Goal: Task Accomplishment & Management: Use online tool/utility

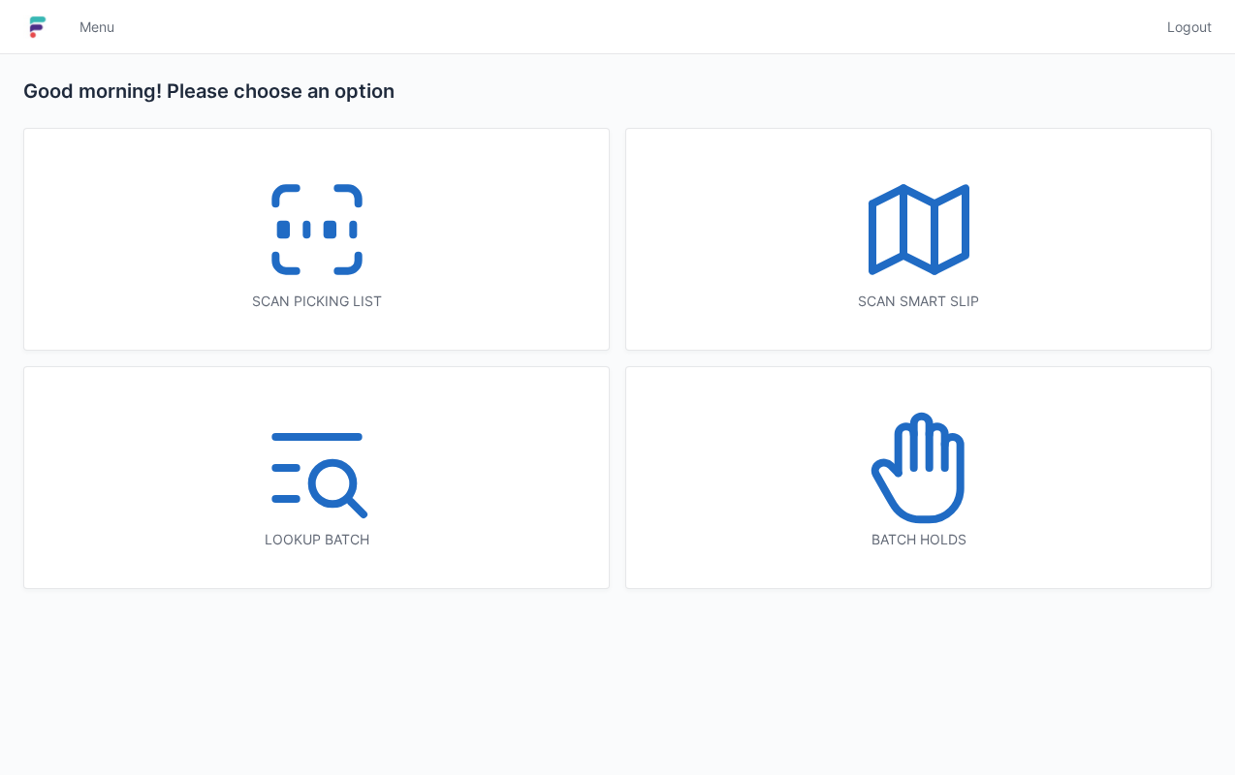
click at [436, 324] on div "Scan picking list" at bounding box center [316, 239] width 584 height 221
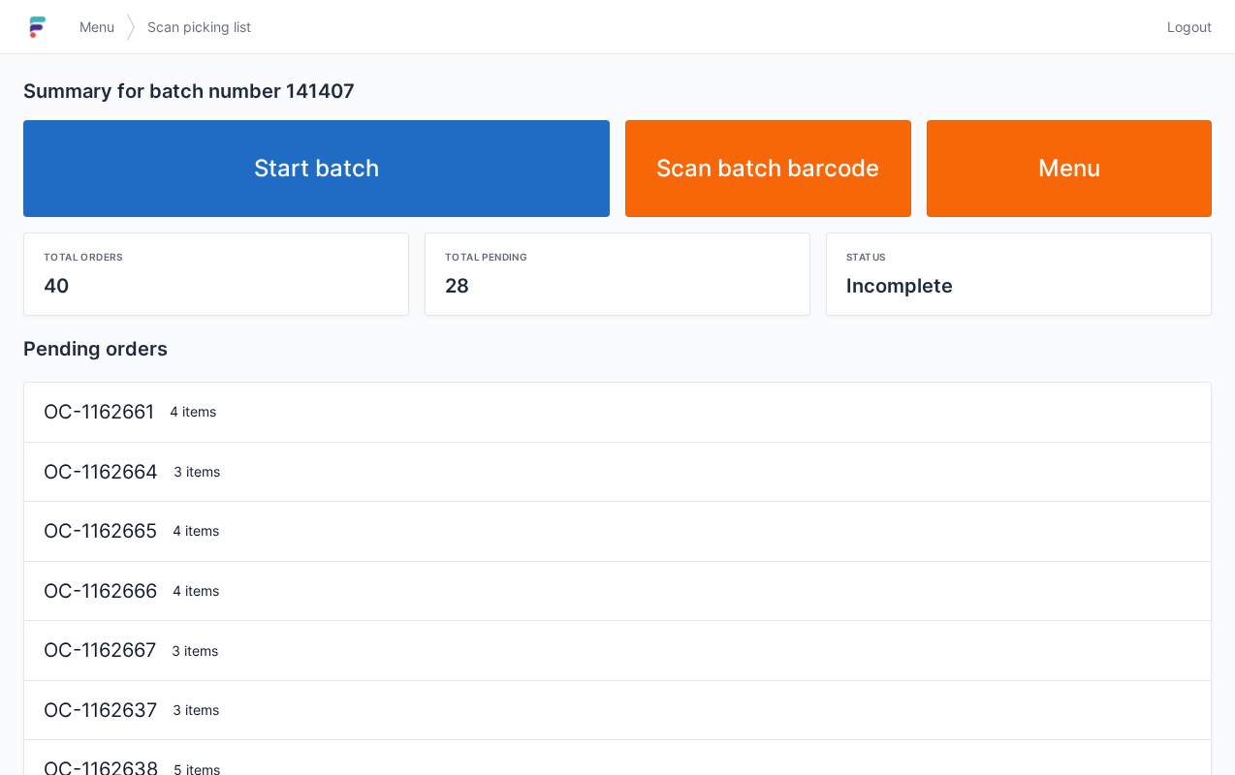
click at [467, 180] on link "Start batch" at bounding box center [316, 168] width 586 height 97
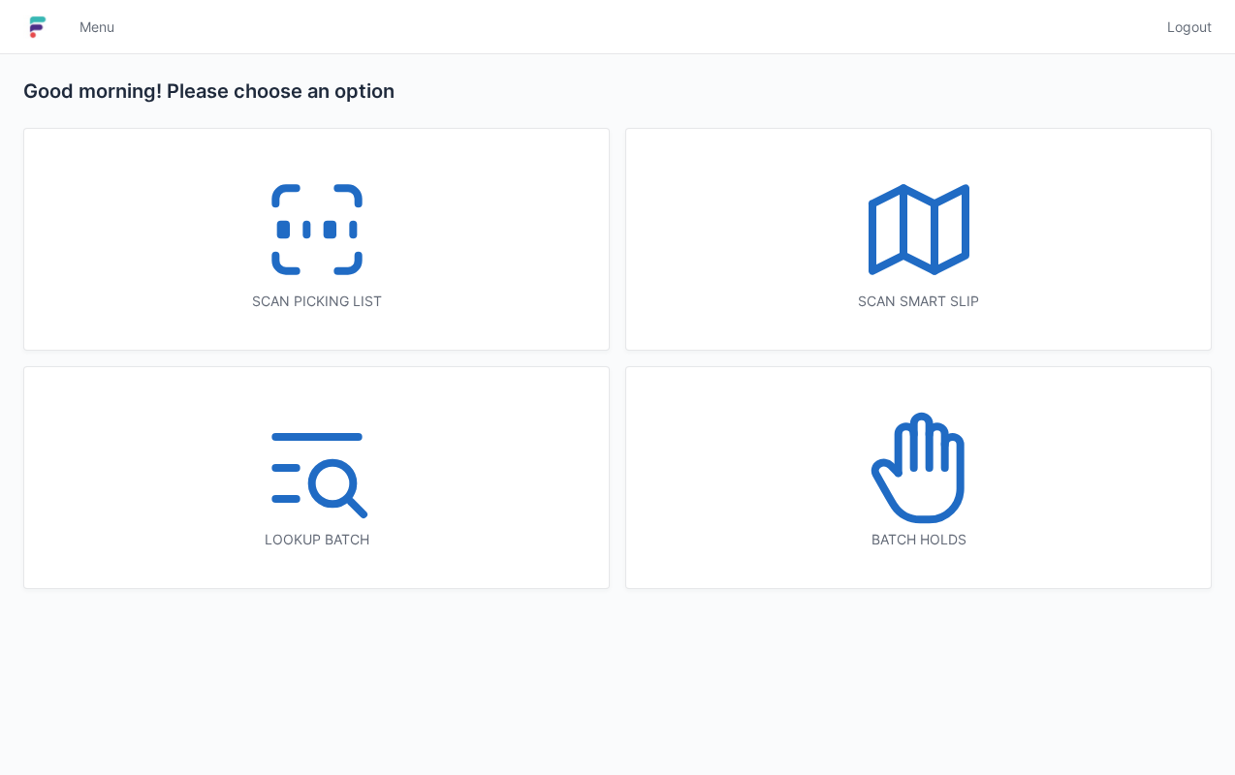
click at [458, 279] on div "Scan picking list" at bounding box center [316, 239] width 584 height 221
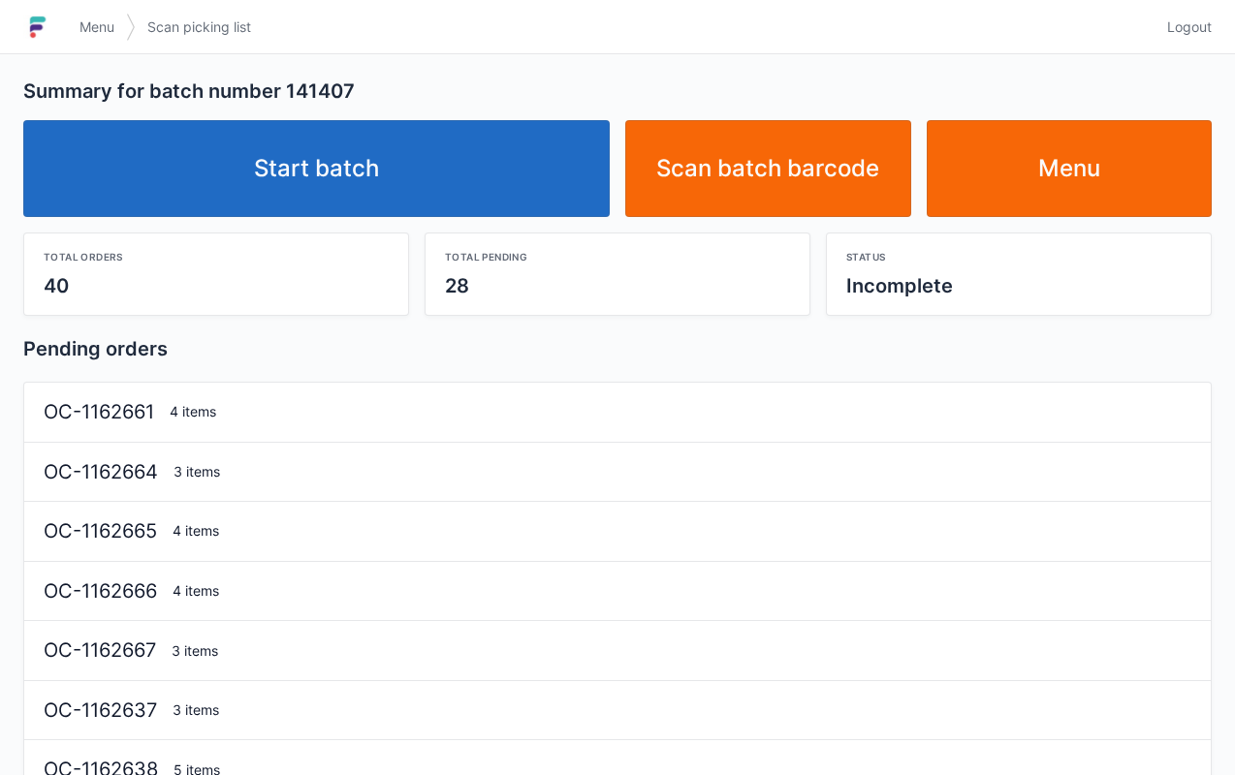
click at [457, 145] on link "Start batch" at bounding box center [316, 168] width 586 height 97
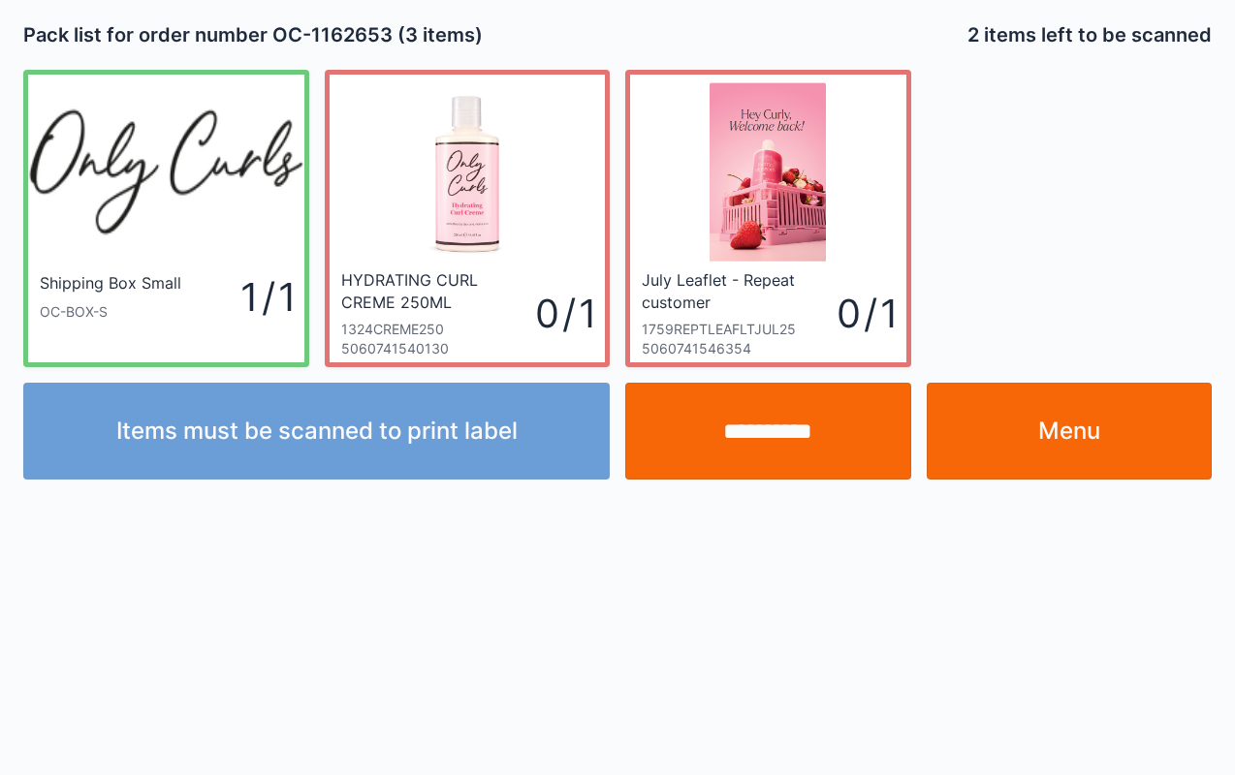
click at [1087, 425] on link "Menu" at bounding box center [1070, 431] width 286 height 97
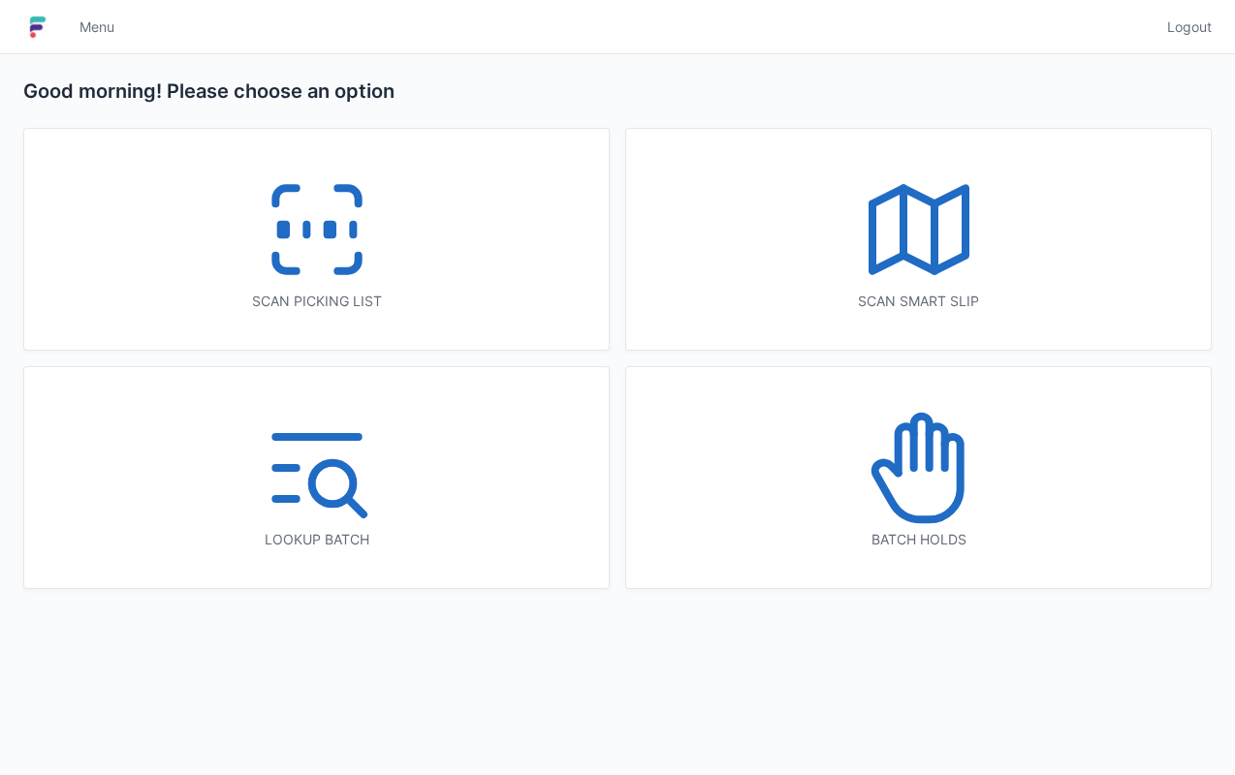
click at [480, 261] on div "Scan picking list" at bounding box center [316, 239] width 584 height 221
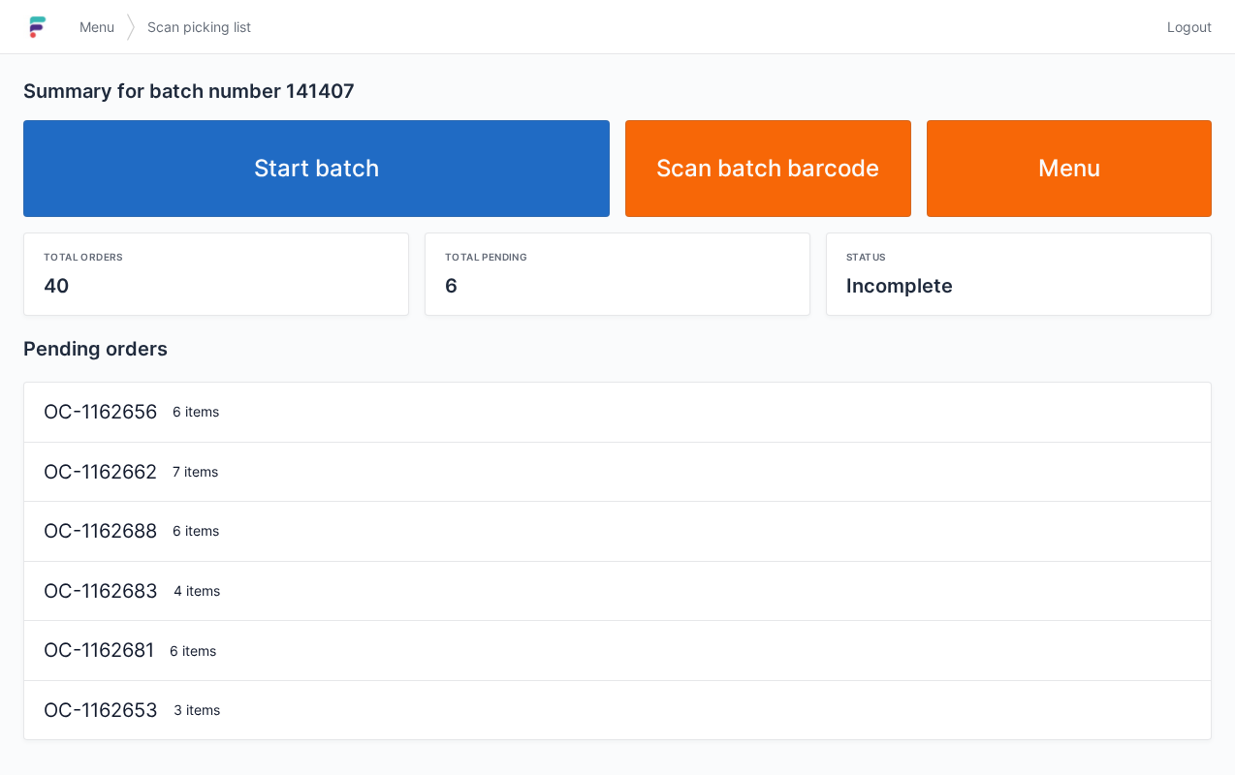
click at [465, 165] on link "Start batch" at bounding box center [316, 168] width 586 height 97
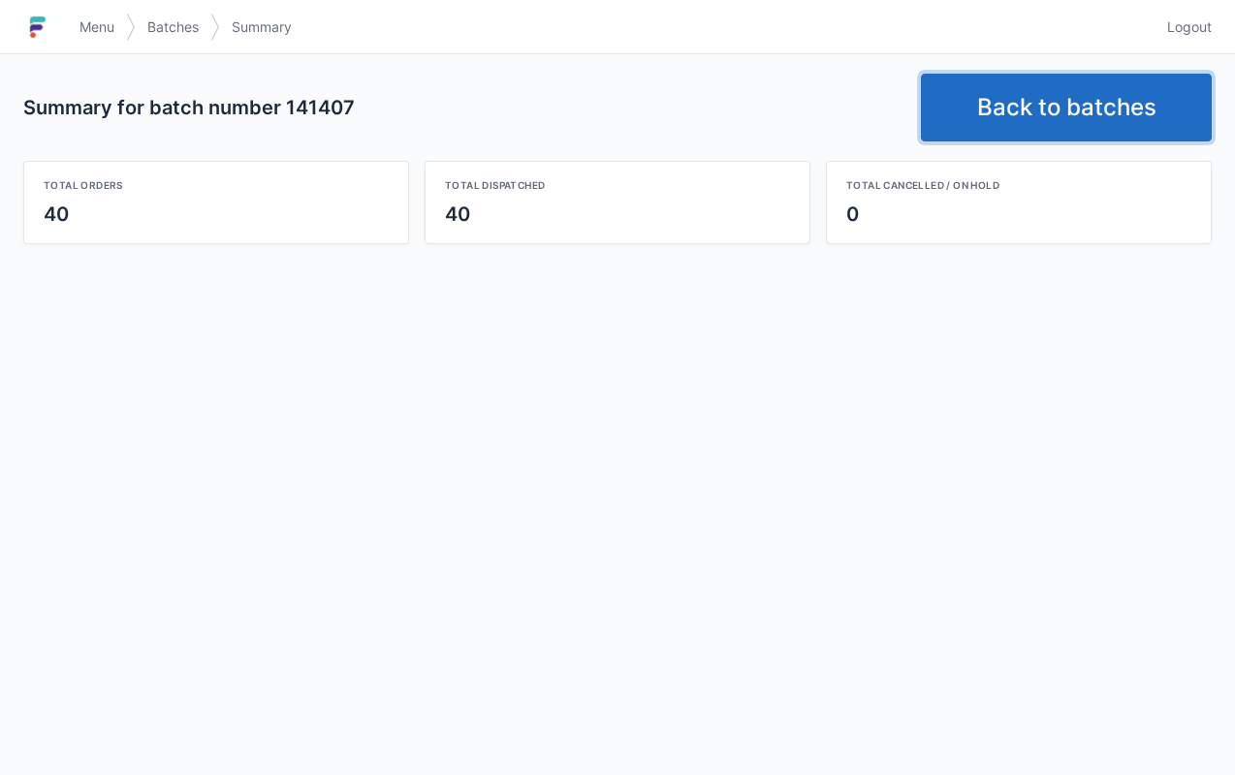
click at [1063, 111] on link "Back to batches" at bounding box center [1066, 108] width 291 height 68
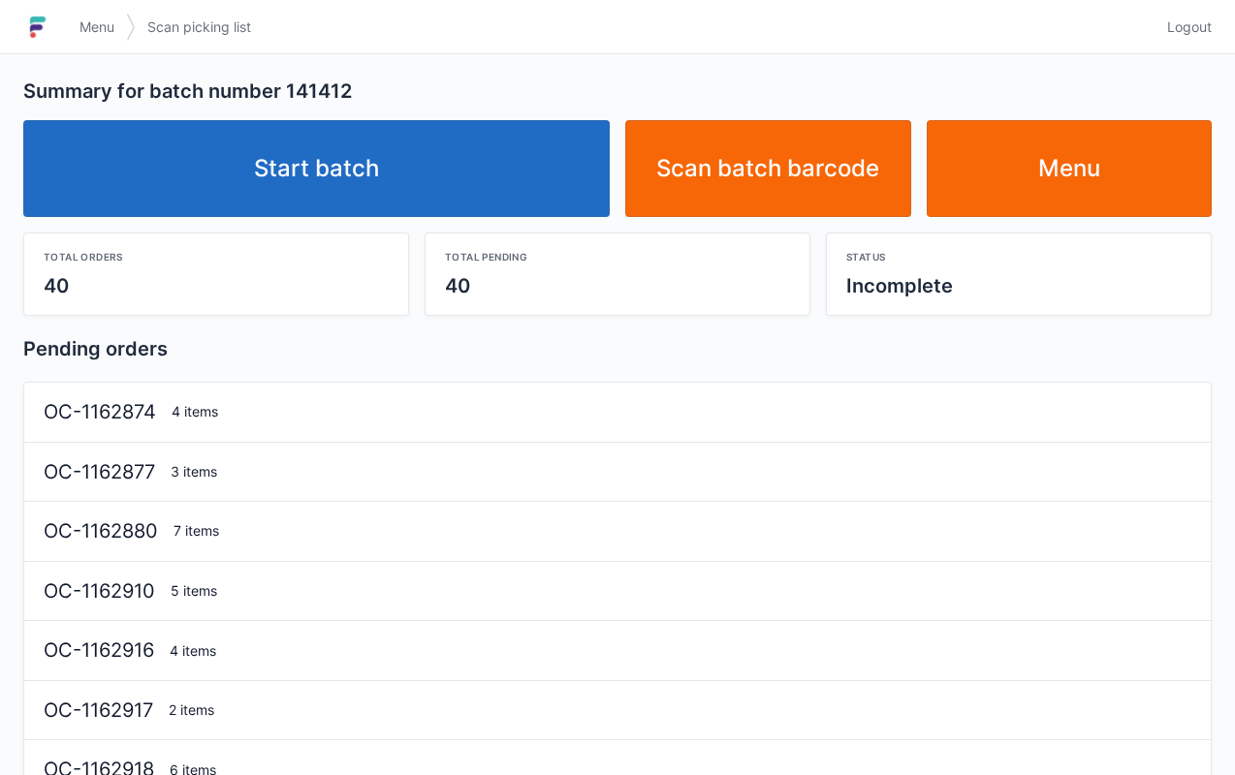
click at [353, 174] on link "Start batch" at bounding box center [316, 168] width 586 height 97
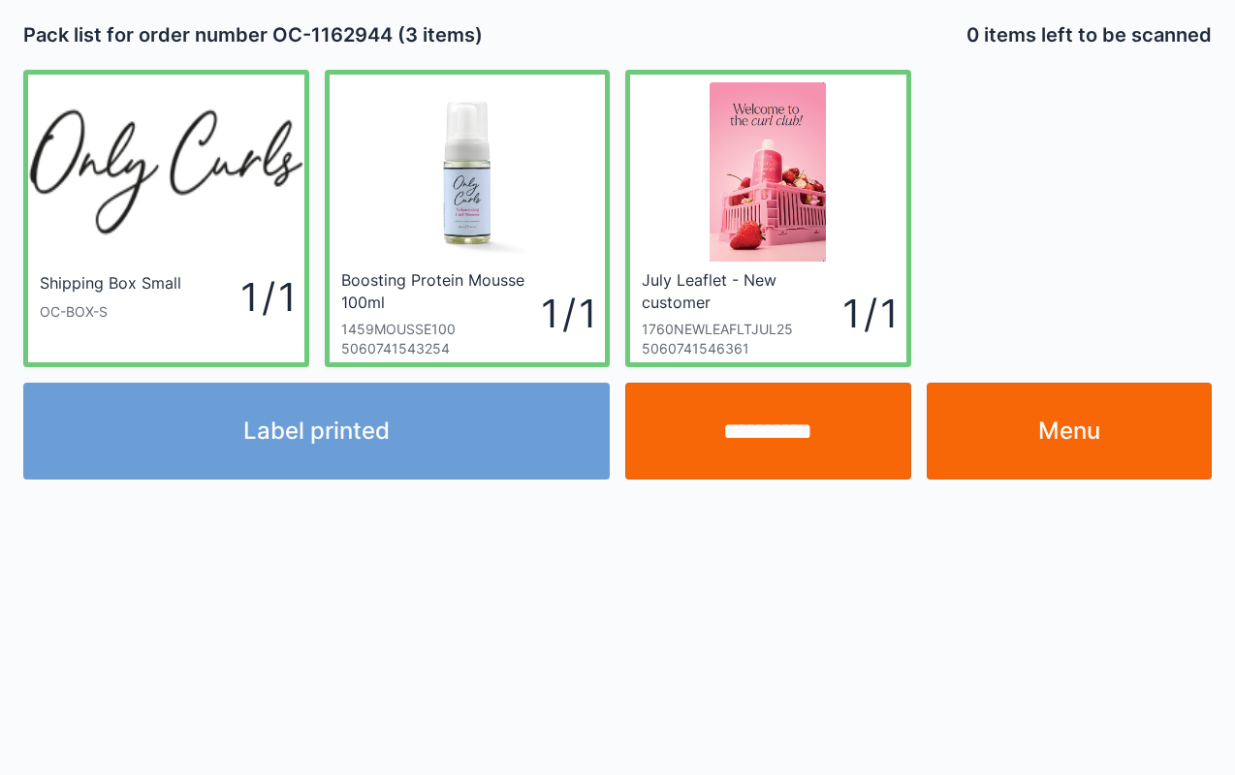
click at [1042, 456] on link "Menu" at bounding box center [1070, 431] width 286 height 97
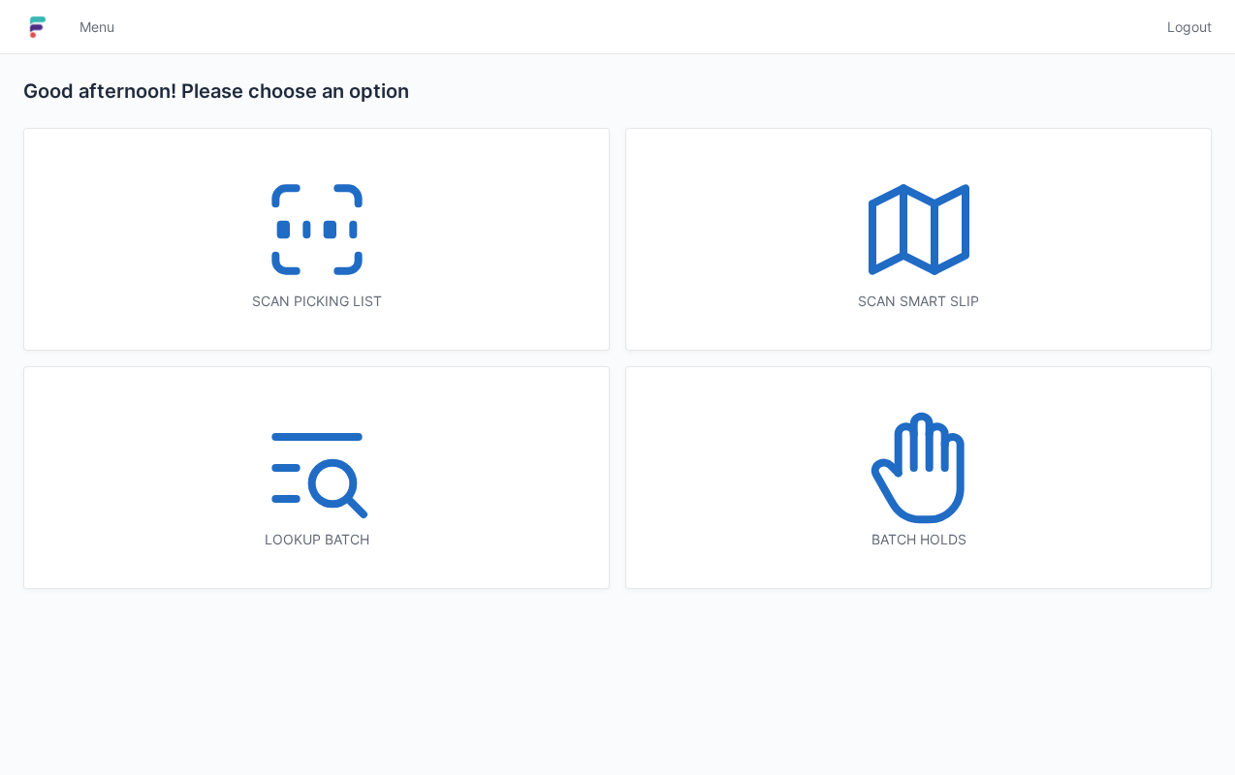
click at [428, 299] on div "Scan picking list" at bounding box center [316, 301] width 507 height 19
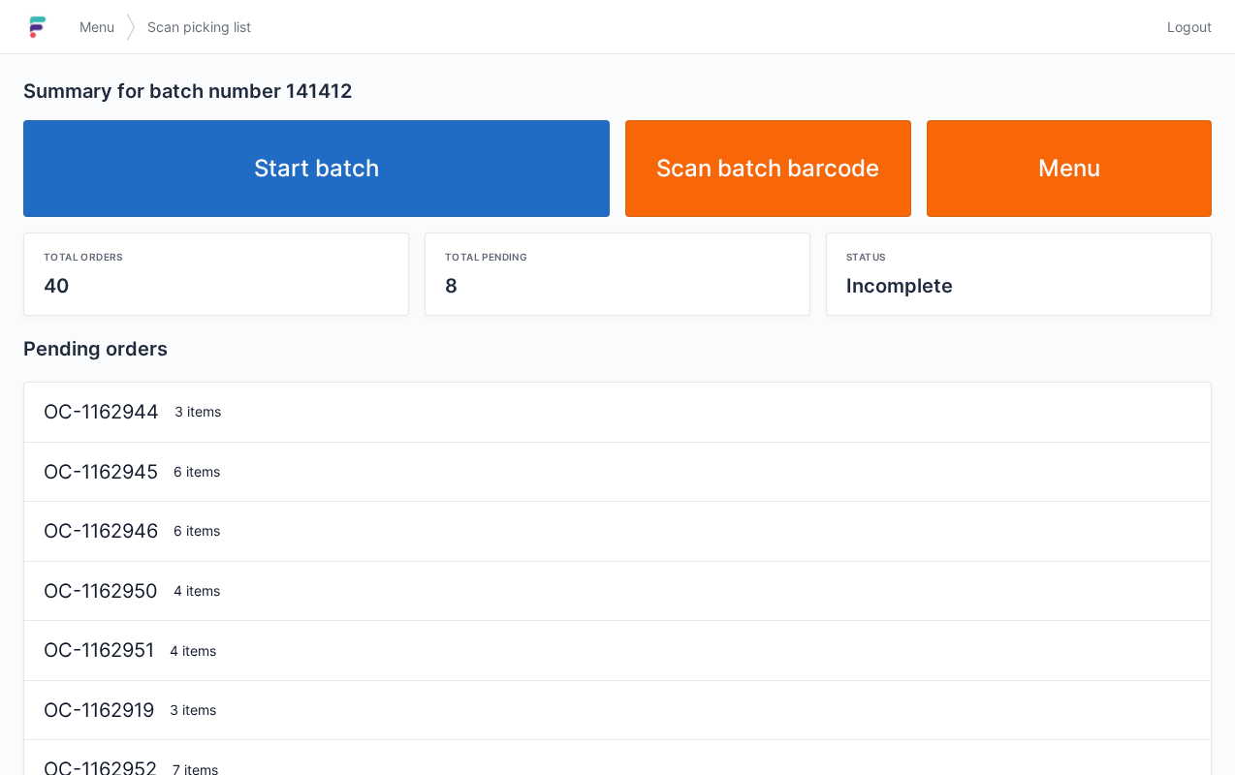
click at [485, 186] on link "Start batch" at bounding box center [316, 168] width 586 height 97
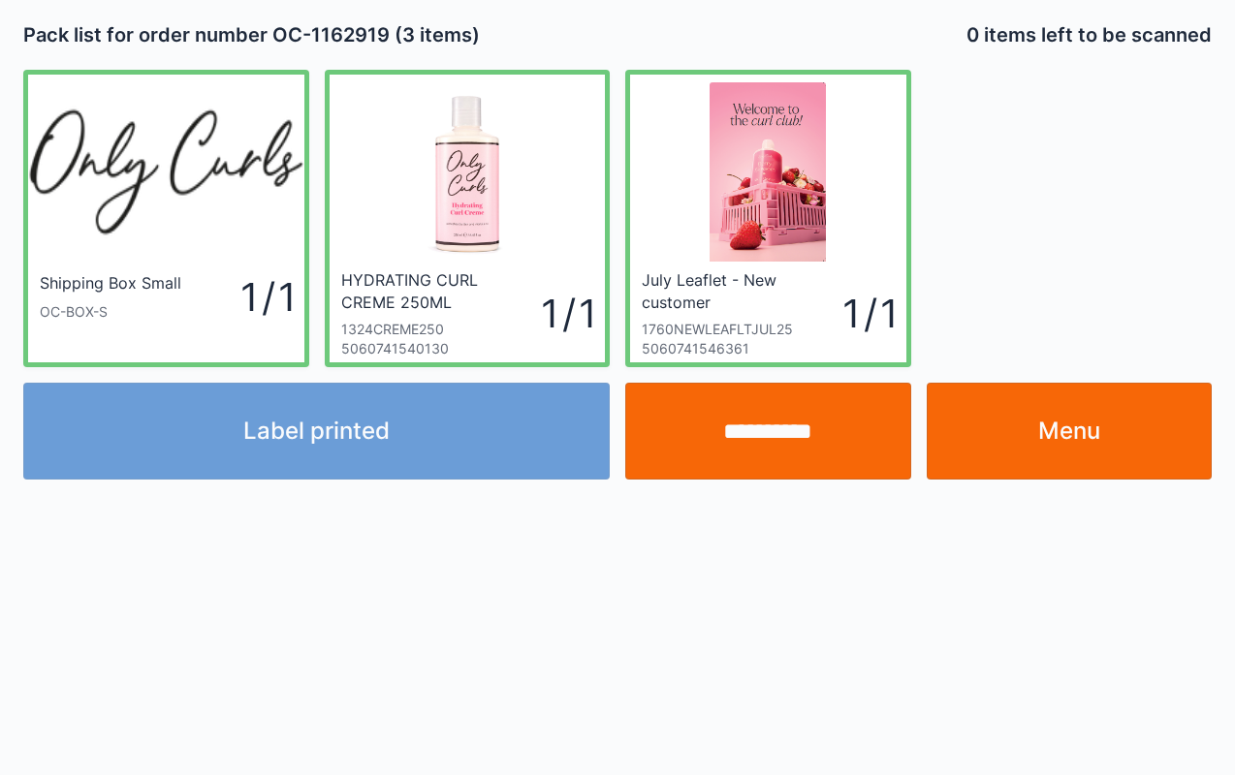
click at [1034, 407] on link "Menu" at bounding box center [1070, 431] width 286 height 97
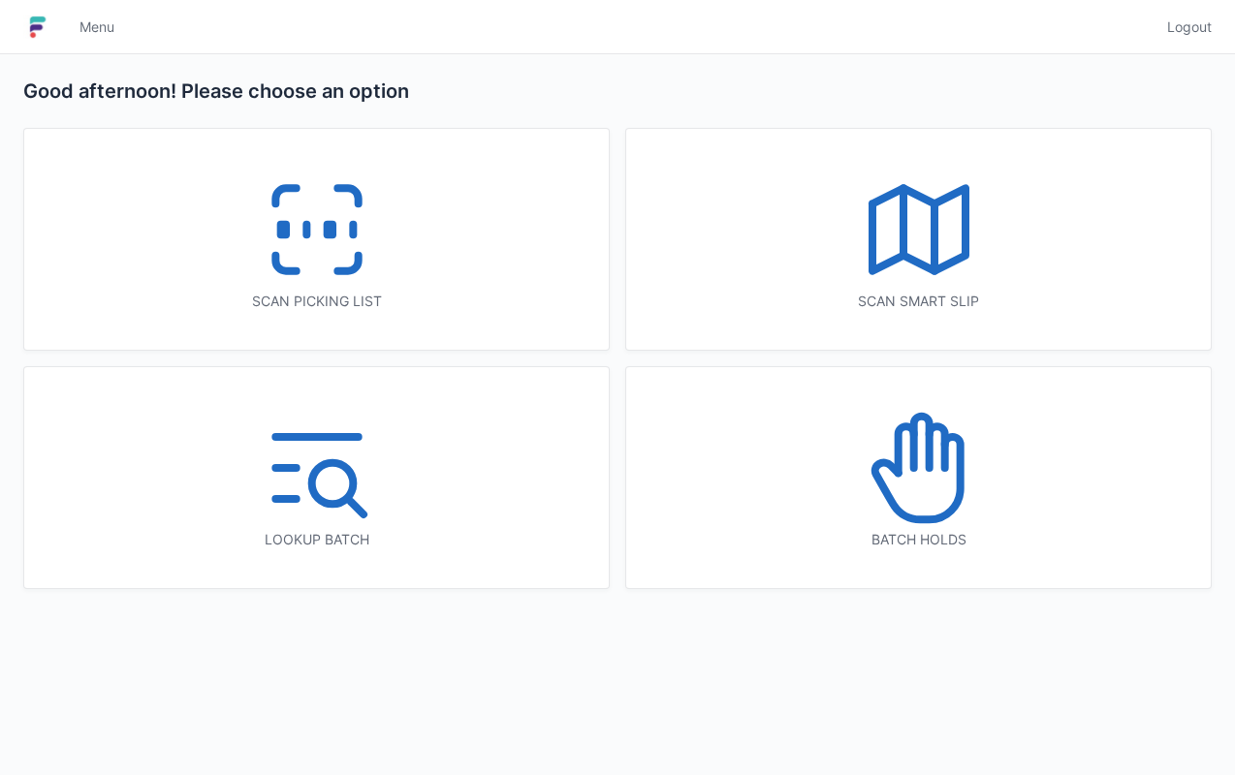
click at [426, 289] on div "Scan picking list" at bounding box center [316, 239] width 584 height 221
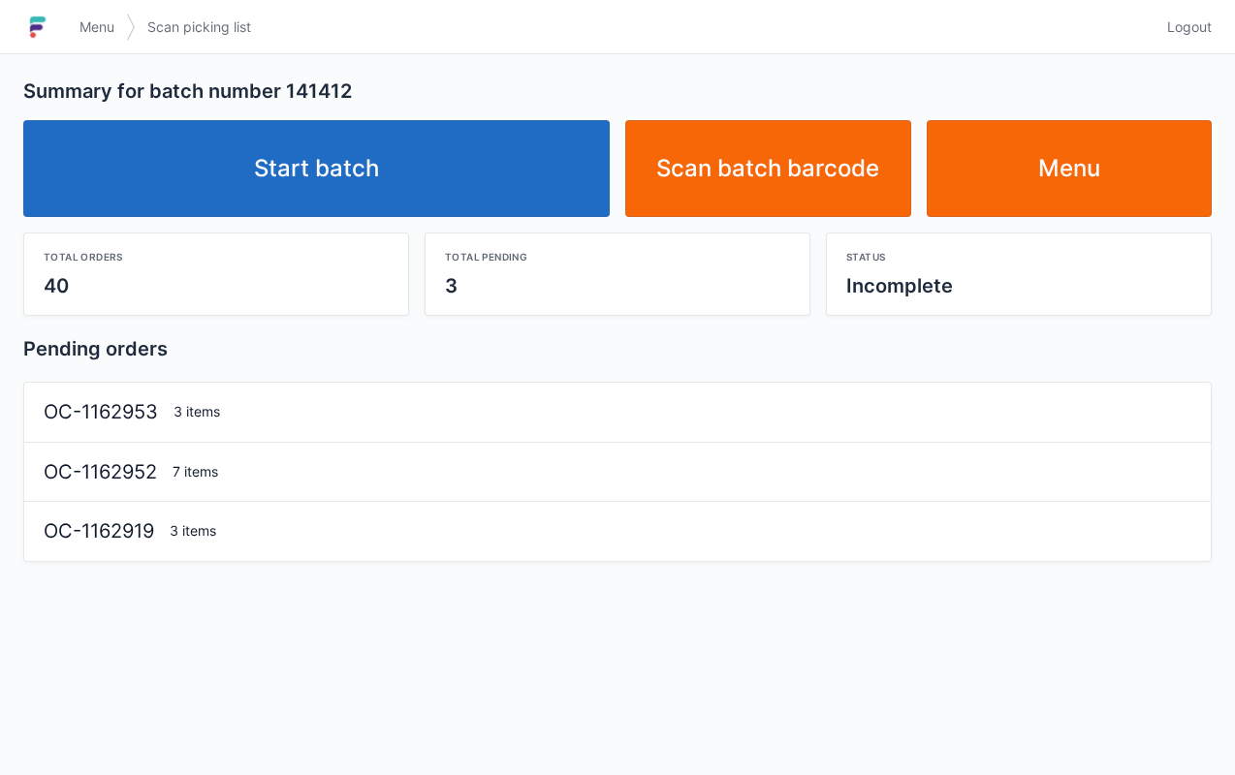
click at [503, 179] on link "Start batch" at bounding box center [316, 168] width 586 height 97
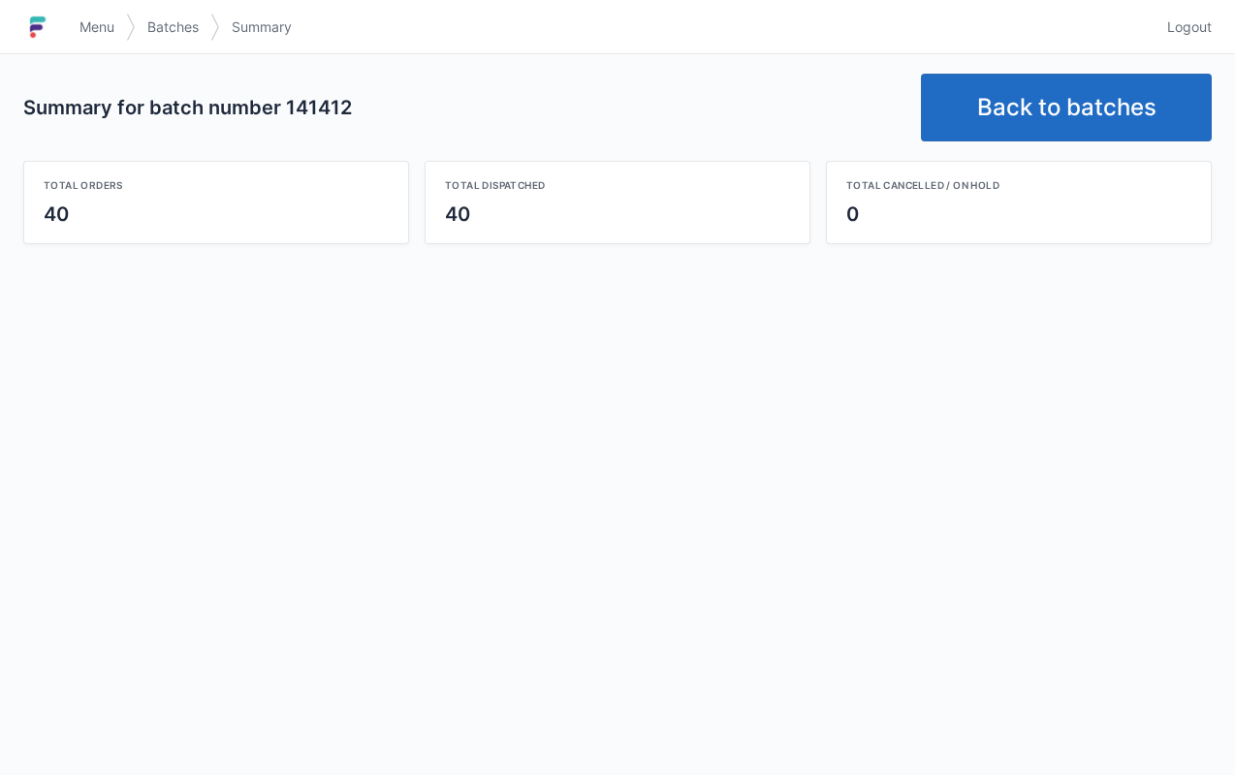
click at [1020, 114] on link "Back to batches" at bounding box center [1066, 108] width 291 height 68
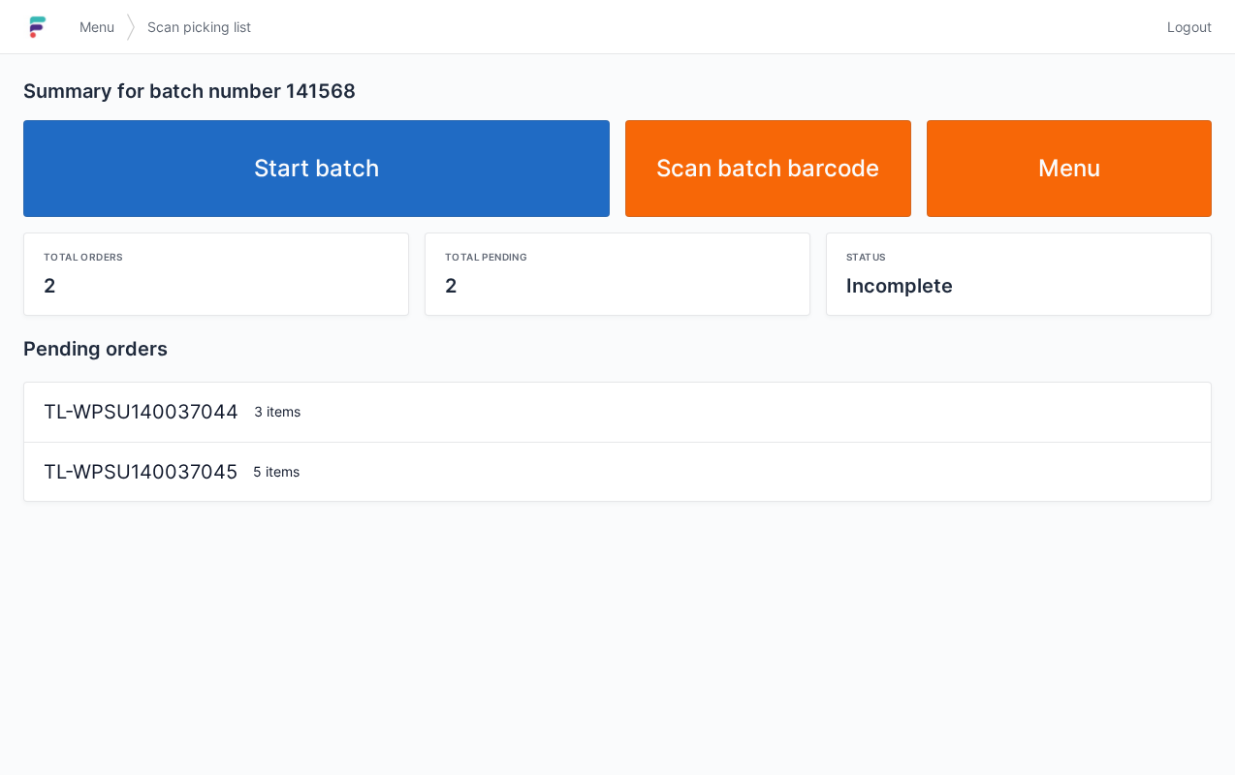
click at [370, 166] on link "Start batch" at bounding box center [316, 168] width 586 height 97
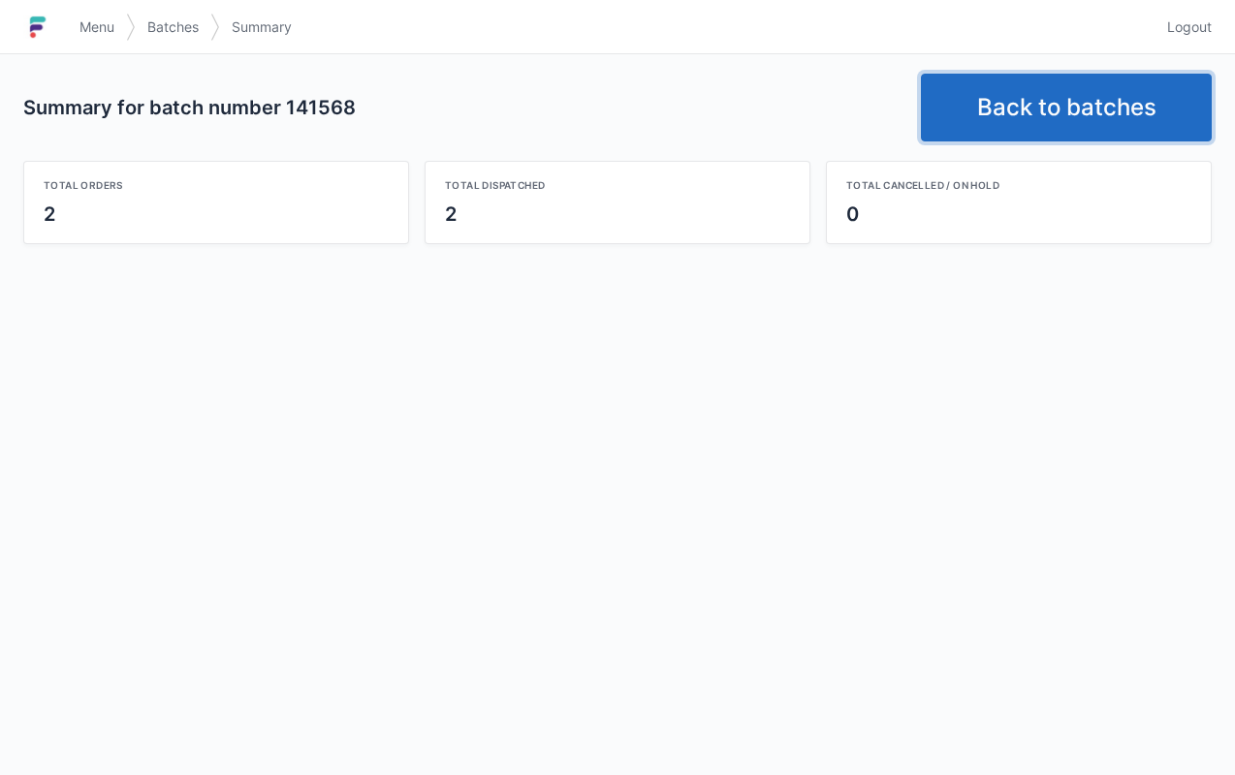
click at [1051, 124] on link "Back to batches" at bounding box center [1066, 108] width 291 height 68
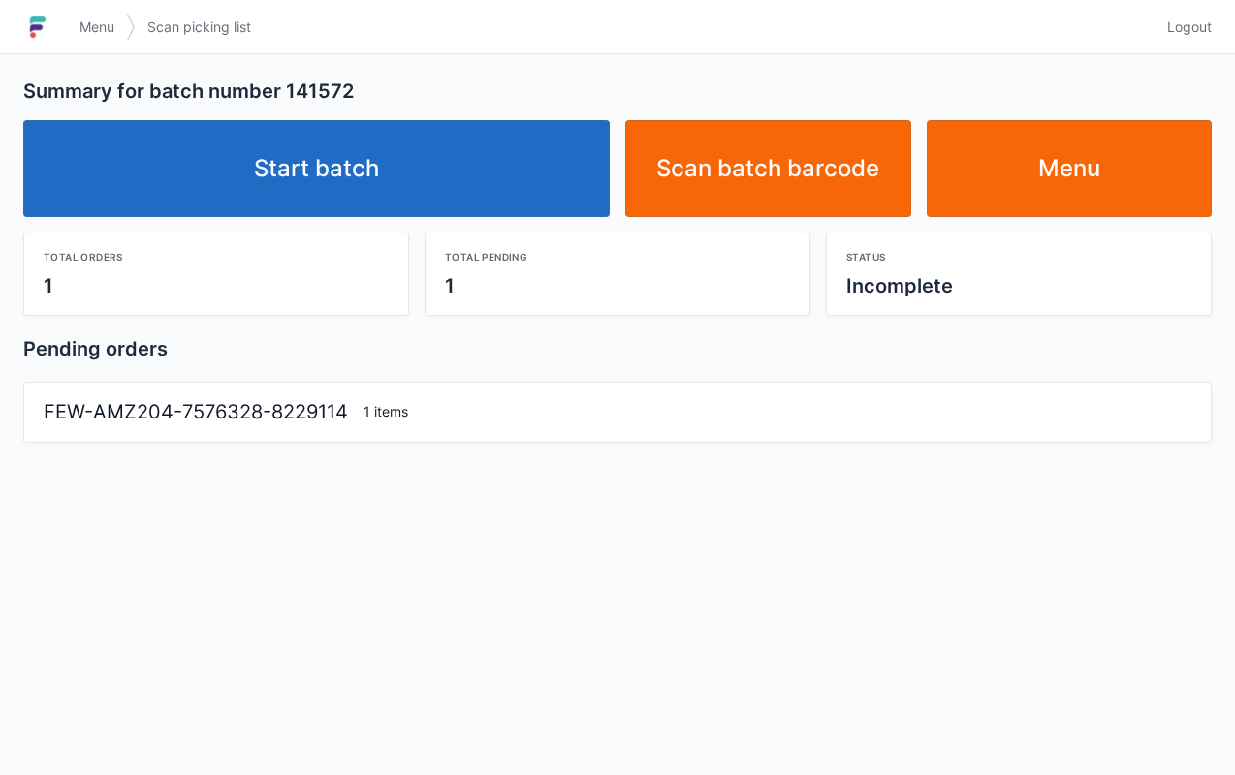
click at [450, 190] on link "Start batch" at bounding box center [316, 168] width 586 height 97
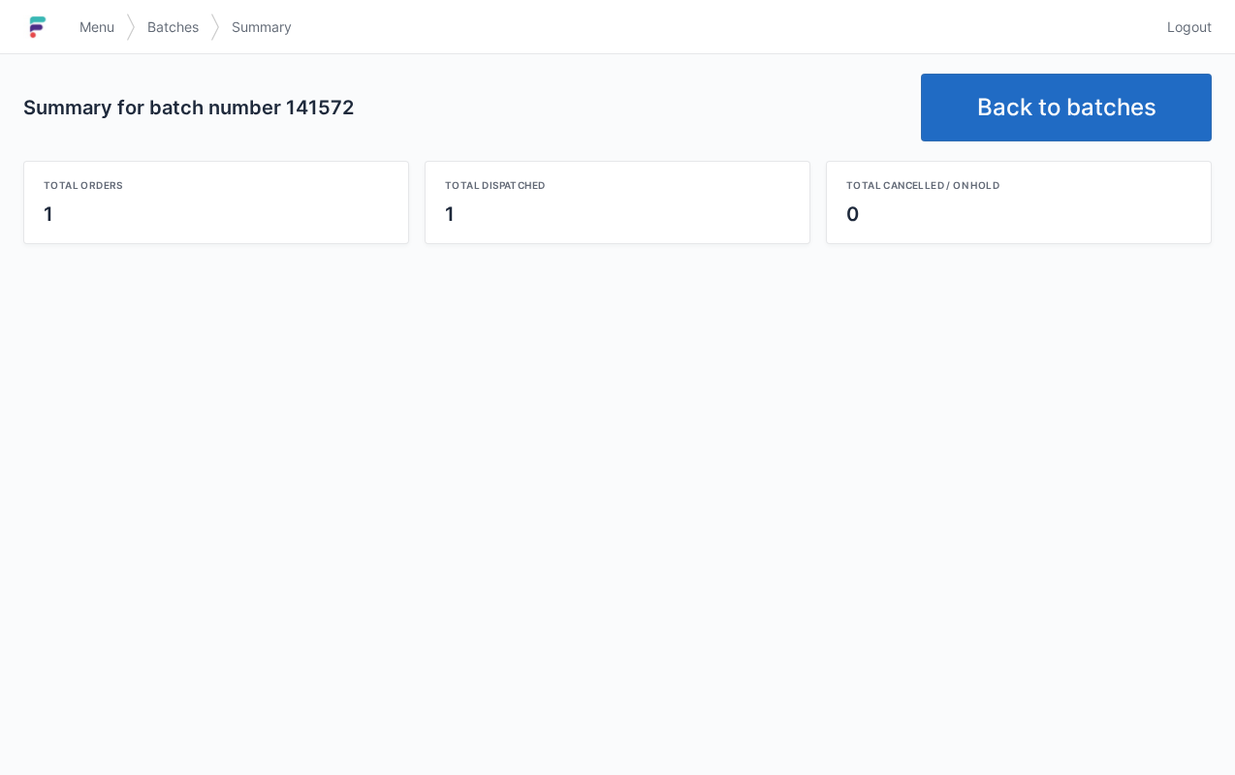
click at [1033, 113] on link "Back to batches" at bounding box center [1066, 108] width 291 height 68
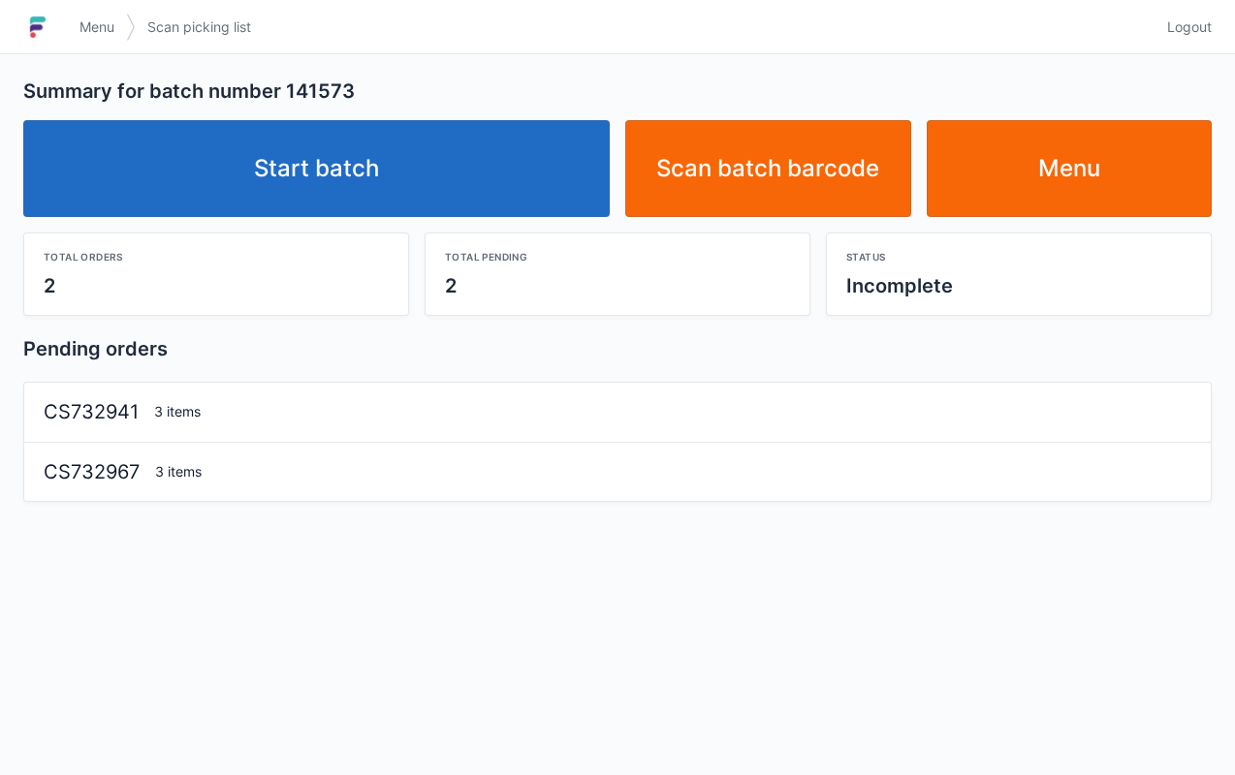
click at [456, 171] on link "Start batch" at bounding box center [316, 168] width 586 height 97
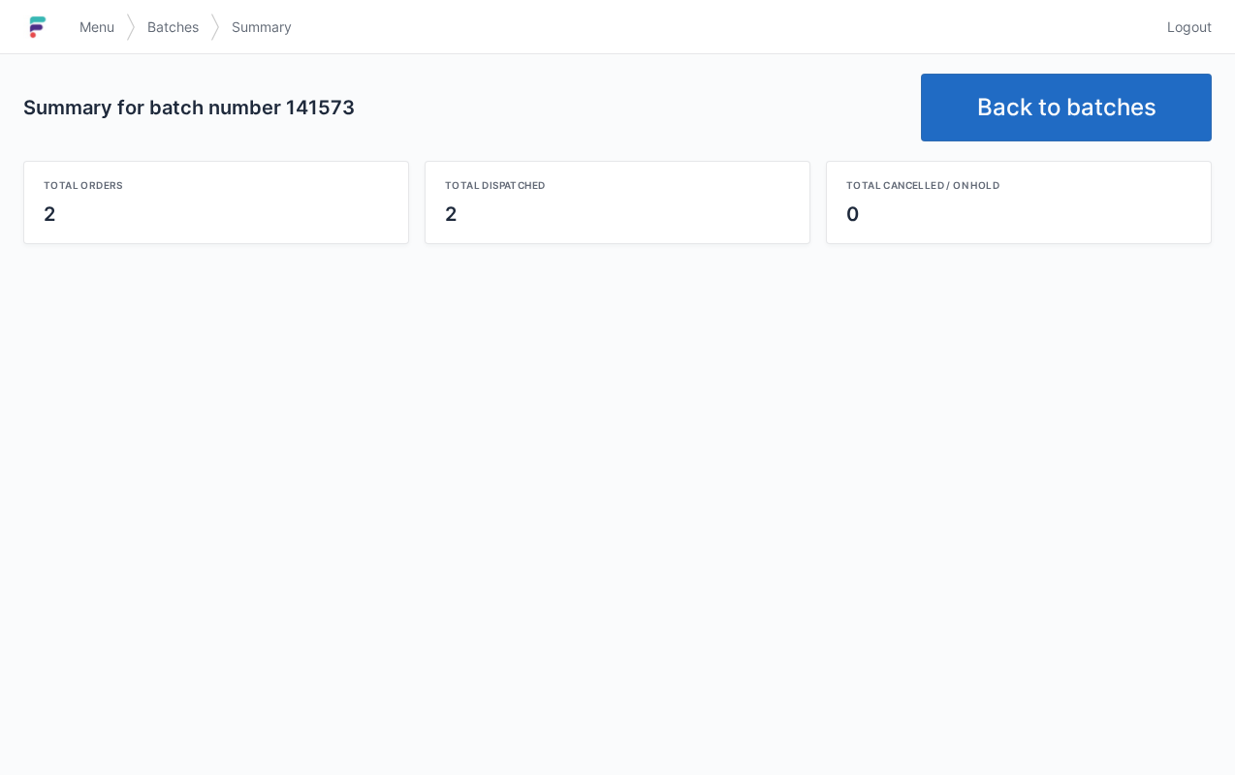
click at [1033, 78] on link "Back to batches" at bounding box center [1066, 108] width 291 height 68
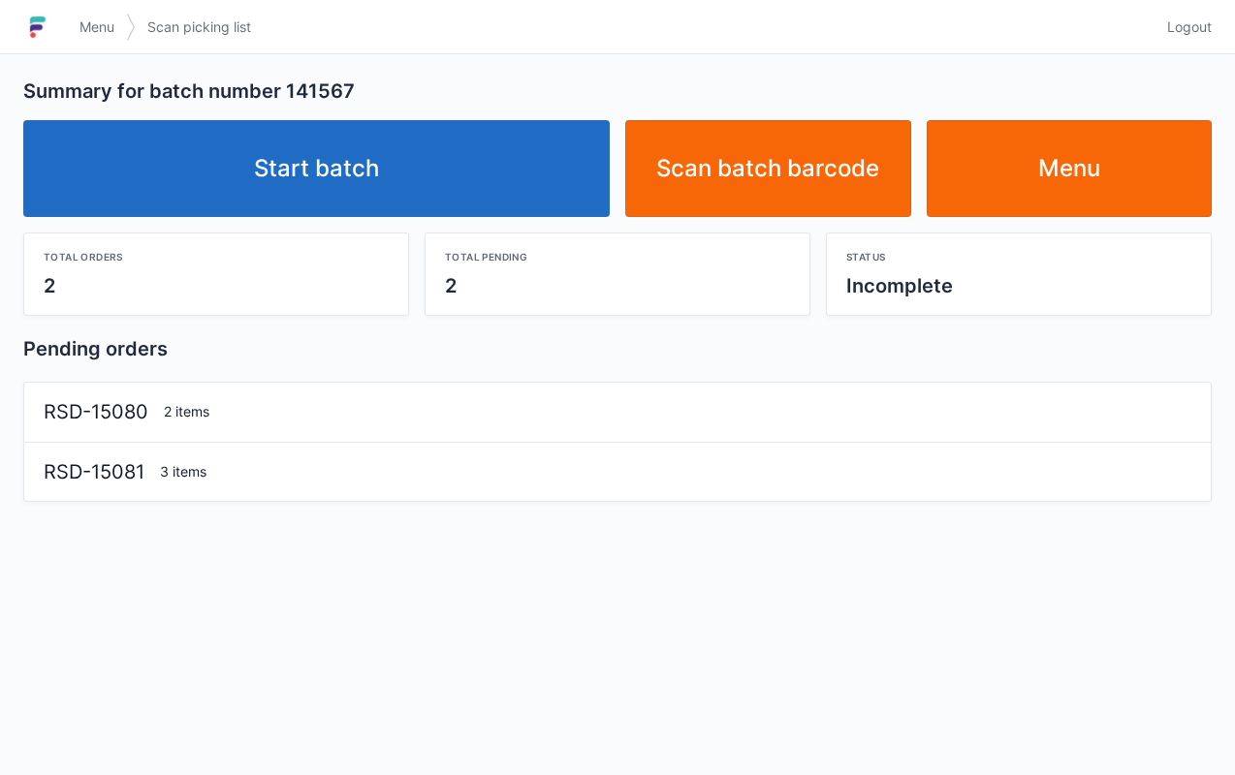
click at [482, 173] on link "Start batch" at bounding box center [316, 168] width 586 height 97
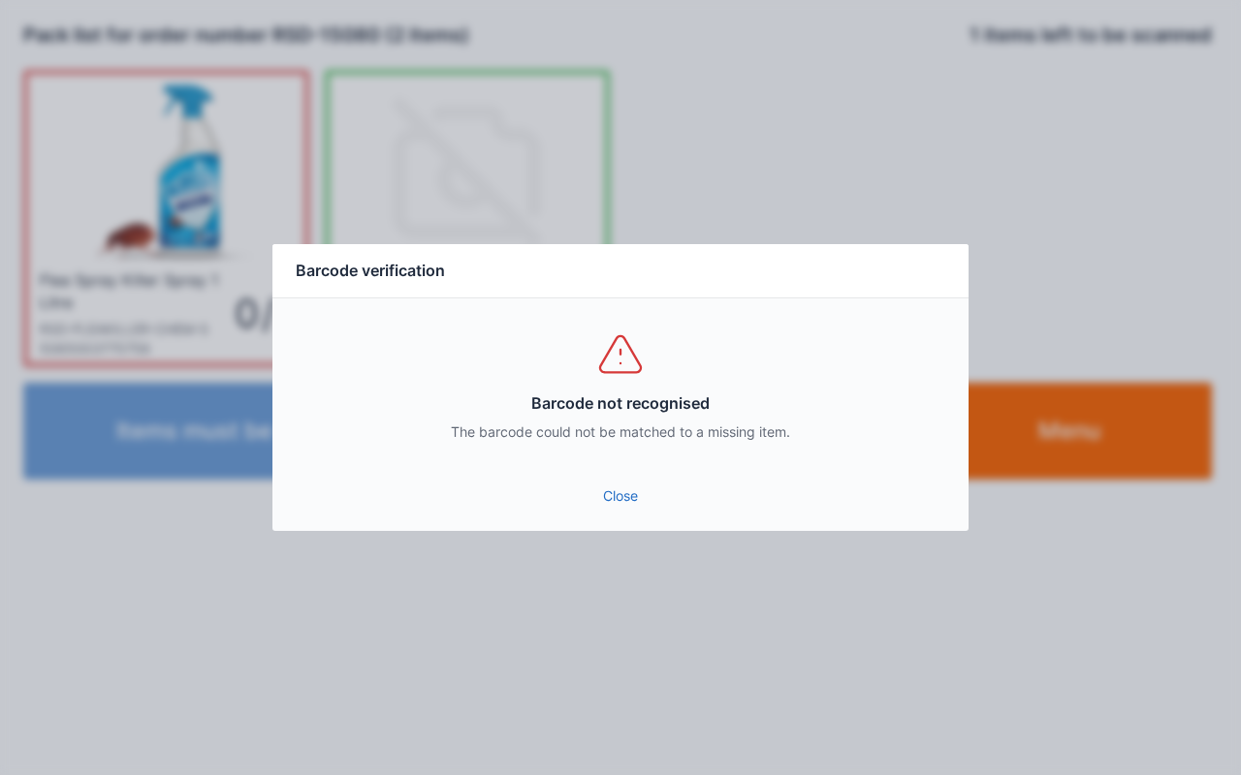
click at [621, 502] on link "Close" at bounding box center [620, 496] width 665 height 35
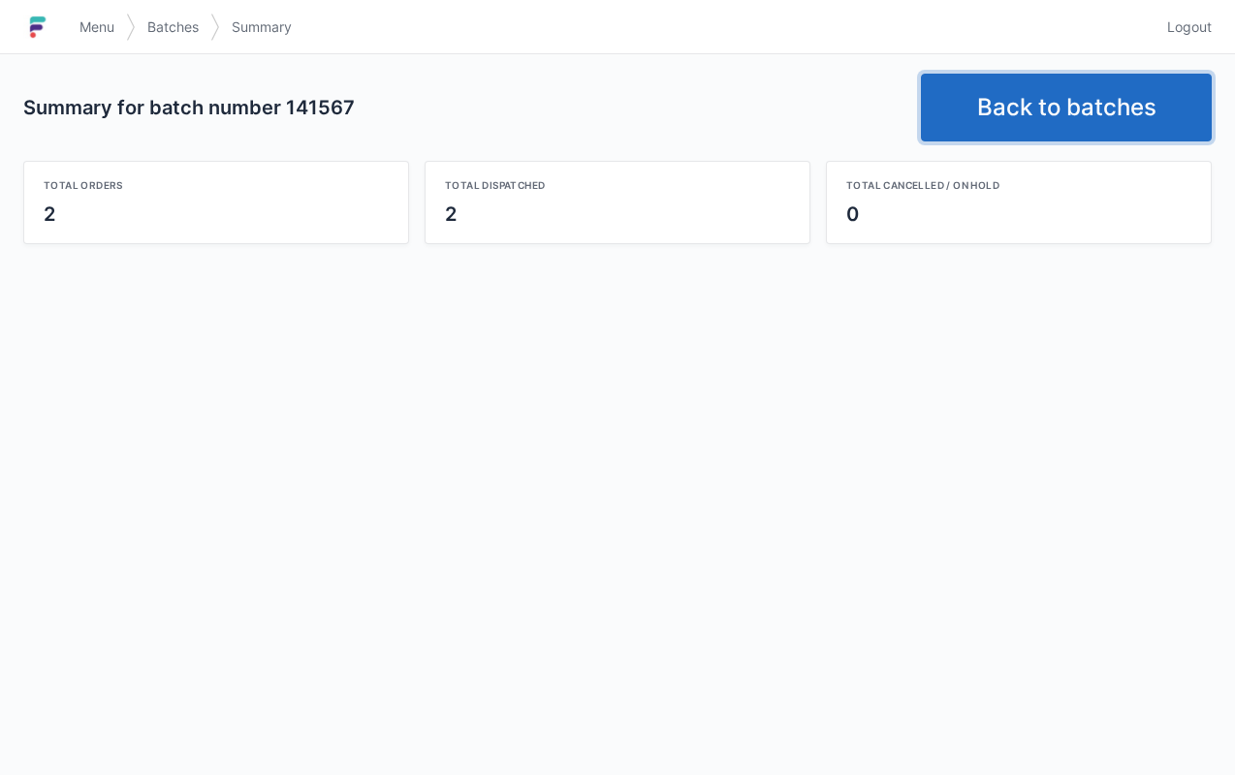
click at [1084, 137] on link "Back to batches" at bounding box center [1066, 108] width 291 height 68
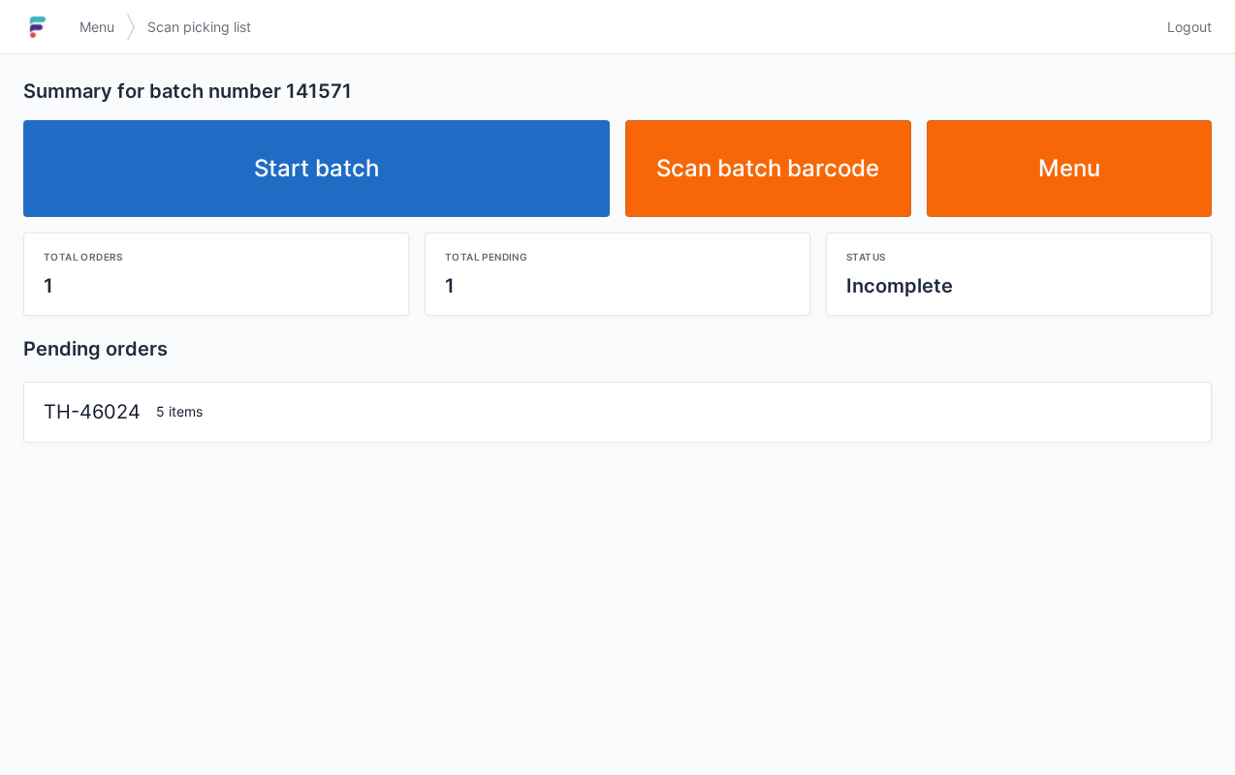
click at [488, 178] on link "Start batch" at bounding box center [316, 168] width 586 height 97
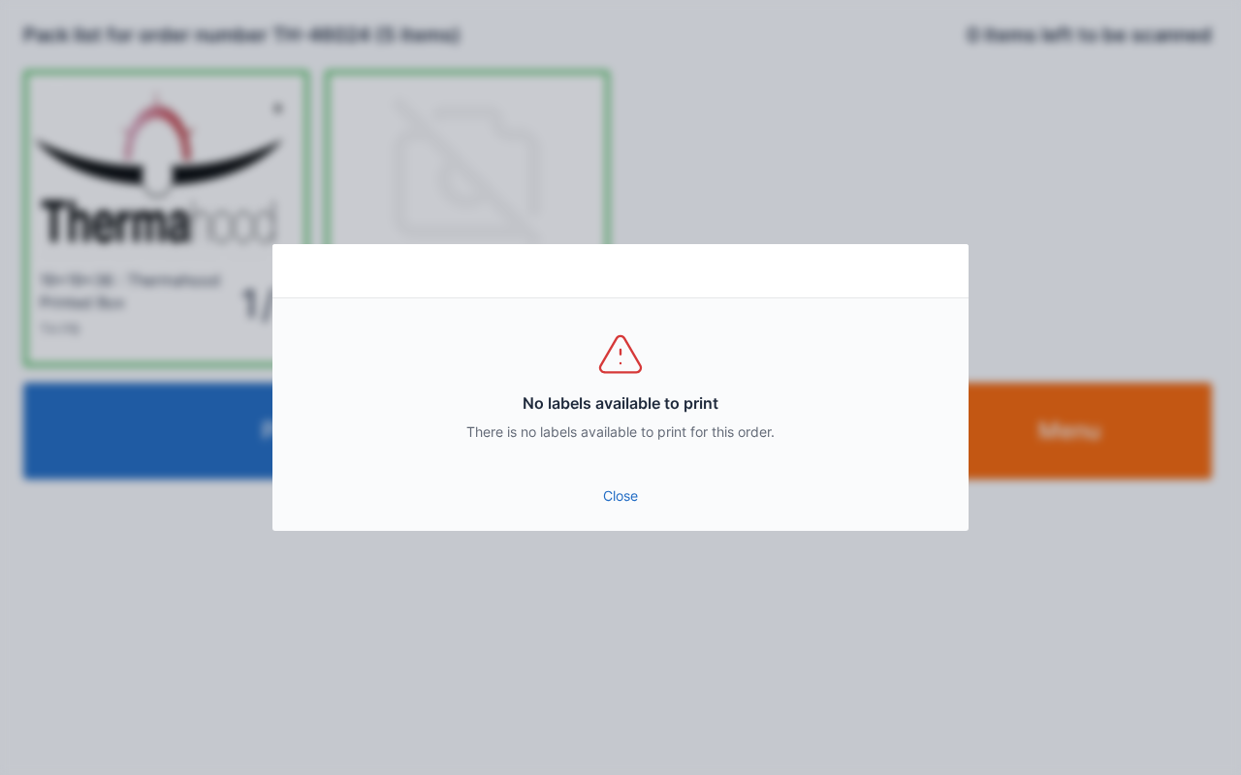
click at [603, 490] on link "Close" at bounding box center [620, 496] width 665 height 35
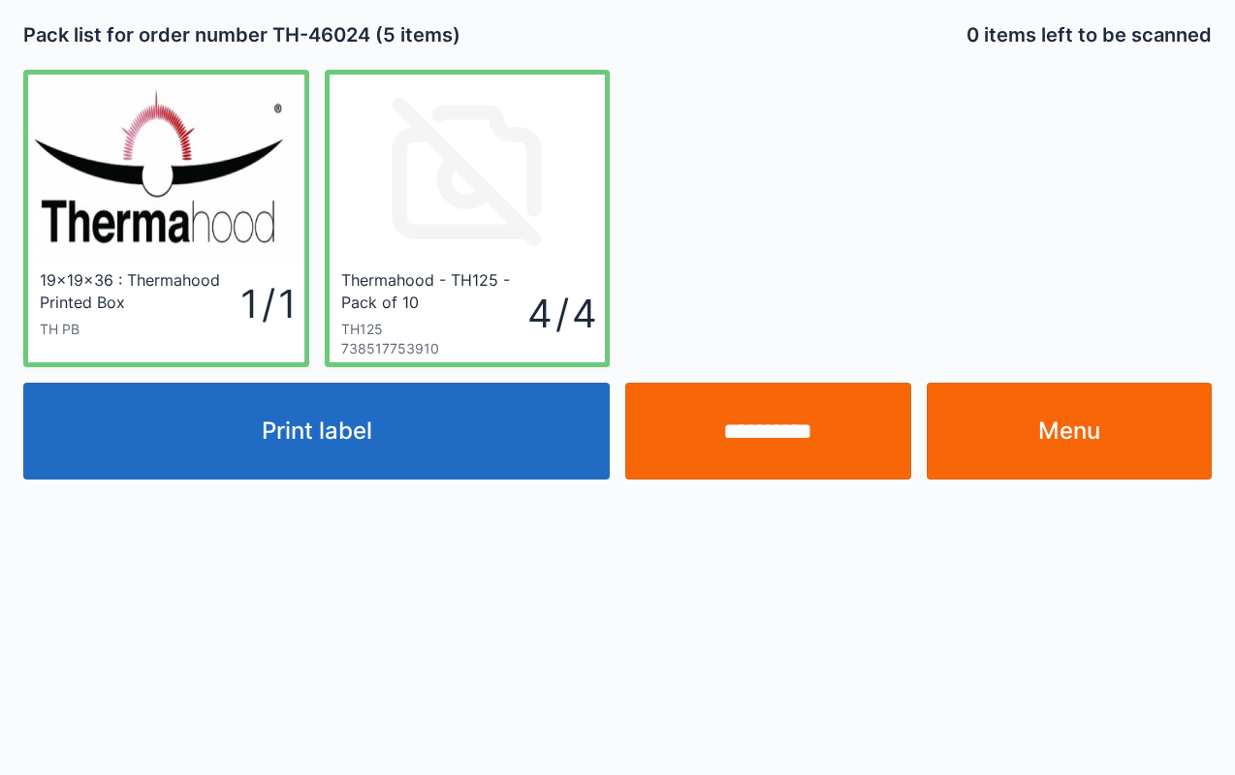
click at [458, 436] on button "Print label" at bounding box center [316, 431] width 586 height 97
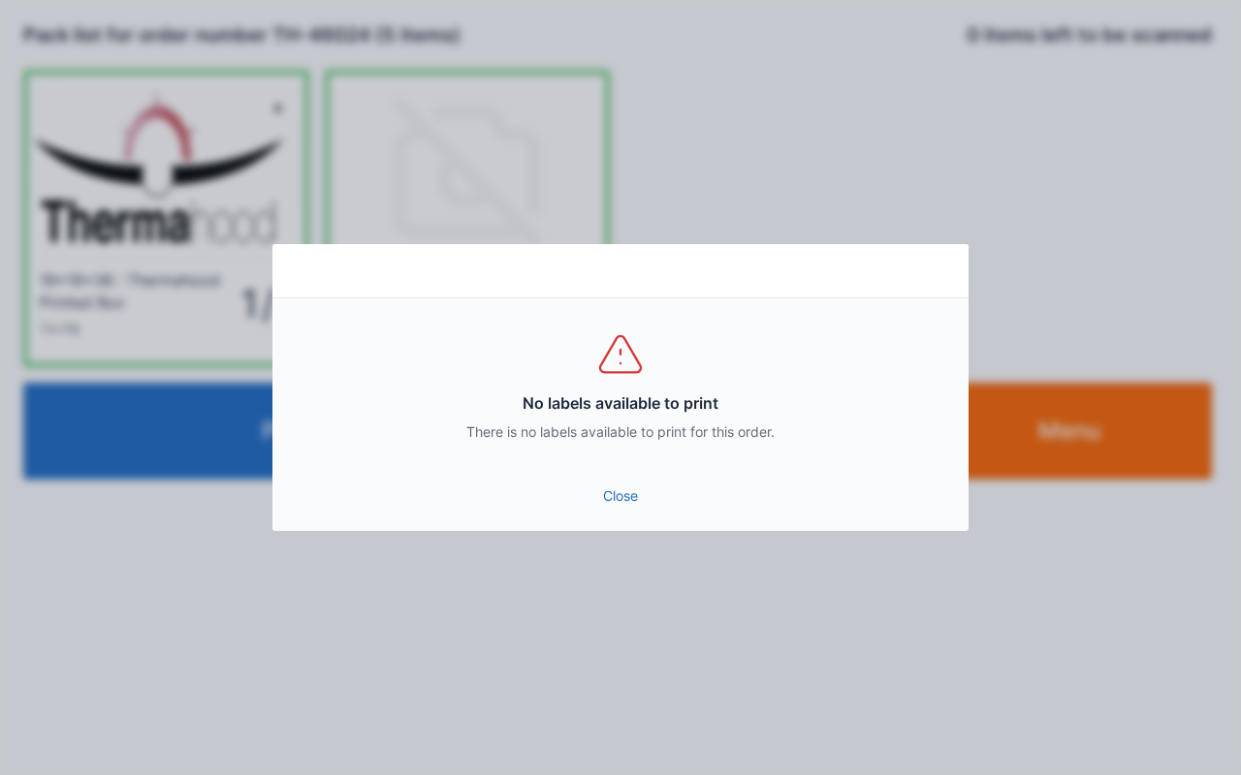
click at [630, 512] on link "Close" at bounding box center [620, 496] width 665 height 35
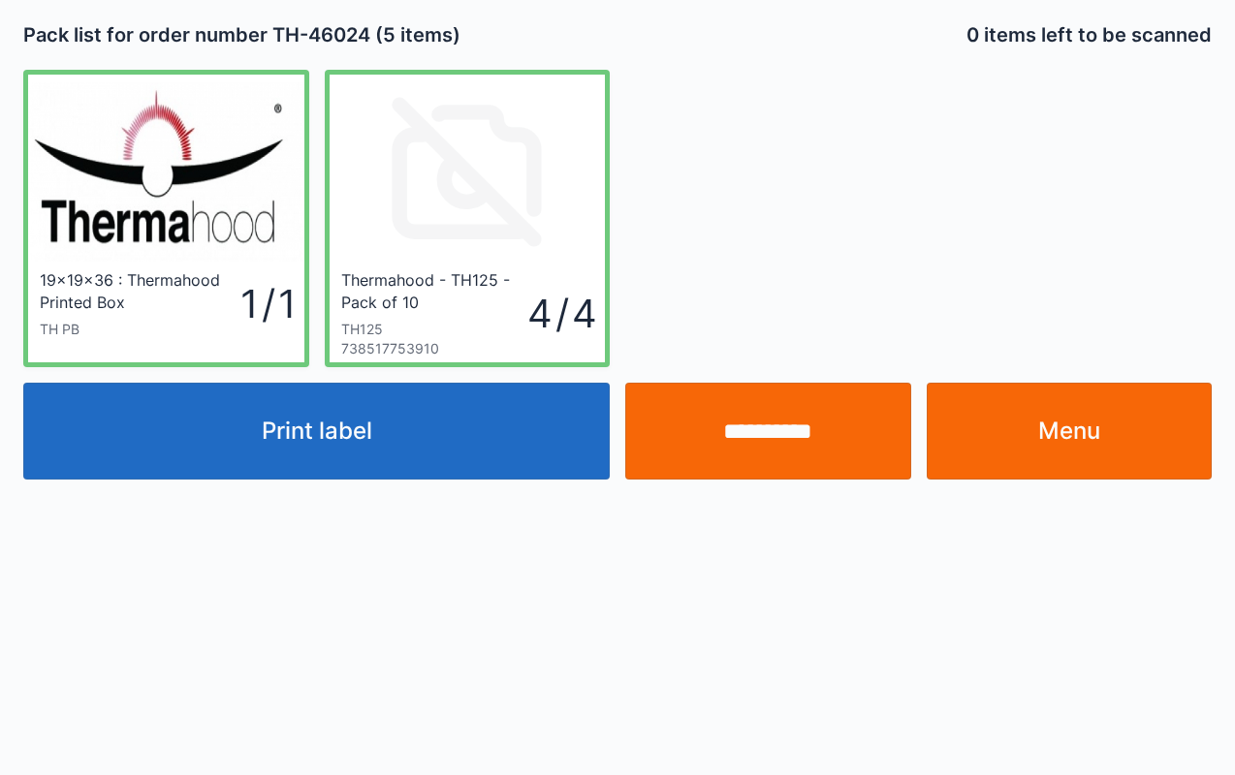
click at [1049, 438] on link "Menu" at bounding box center [1070, 431] width 286 height 97
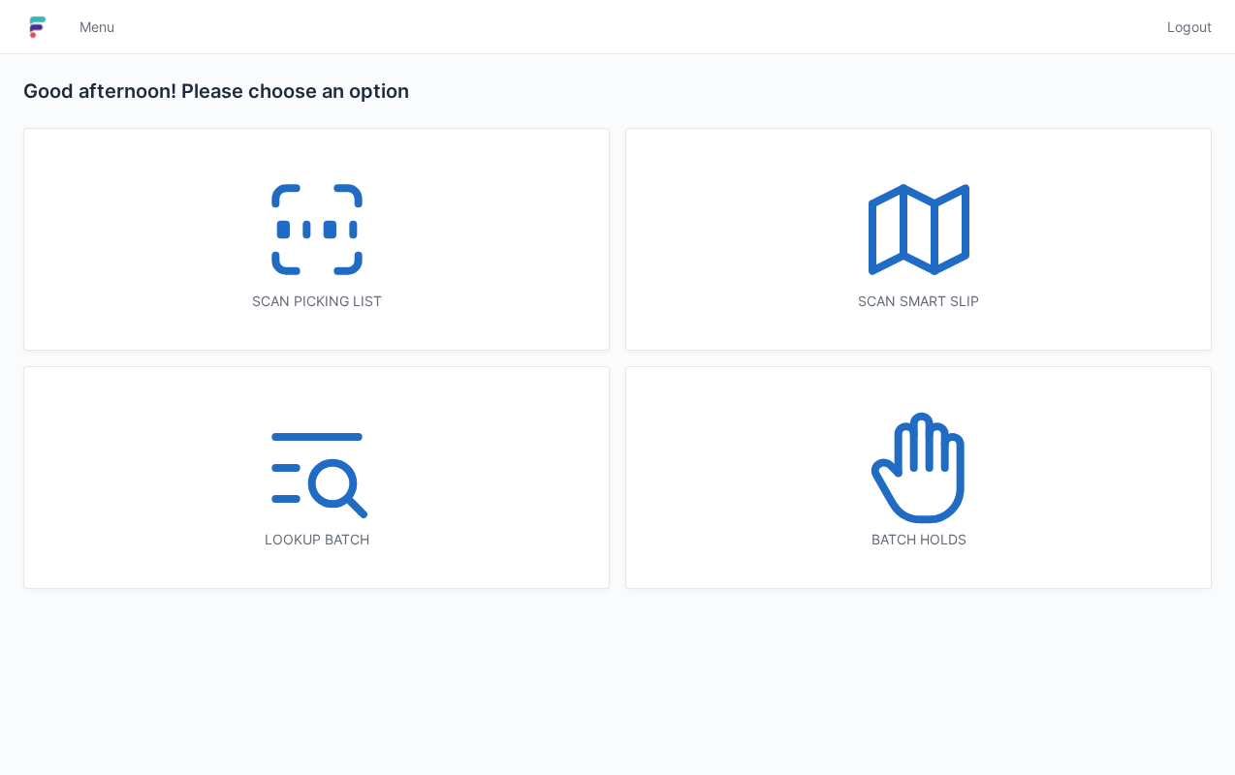
click at [417, 310] on div "Scan picking list" at bounding box center [316, 301] width 507 height 19
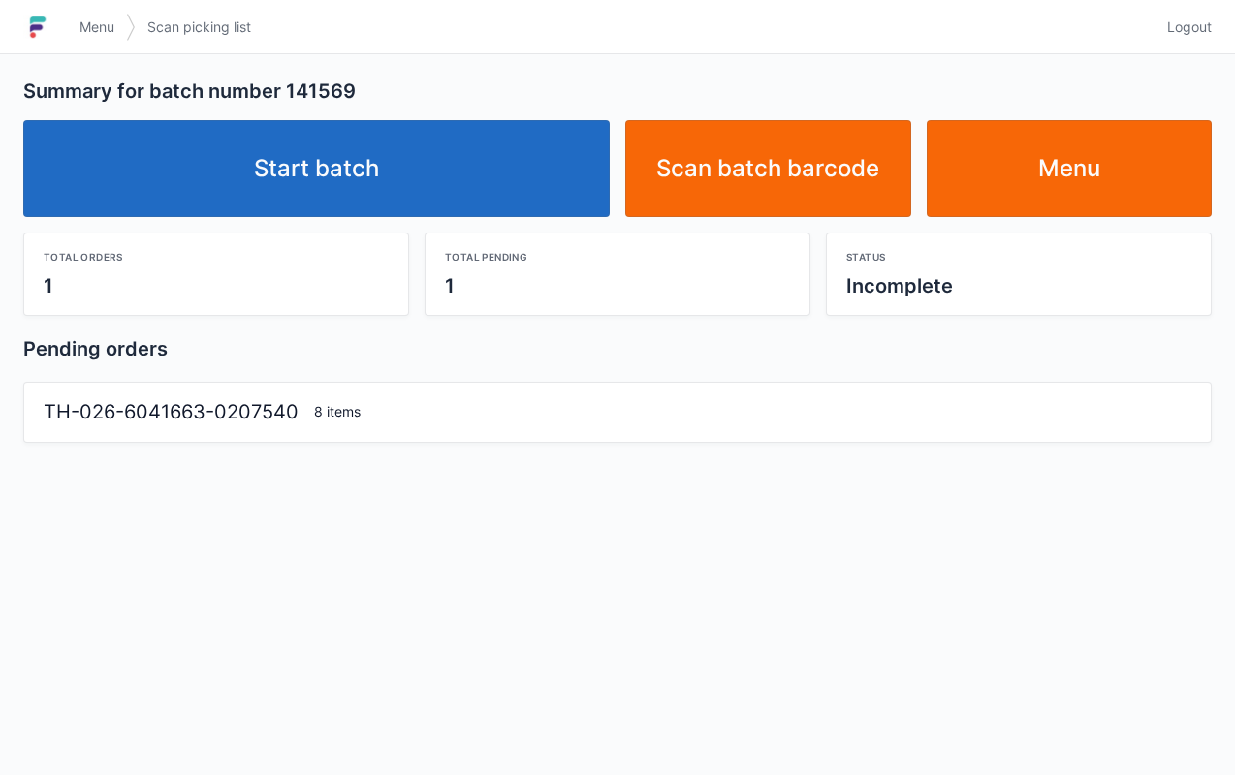
click at [417, 181] on link "Start batch" at bounding box center [316, 168] width 586 height 97
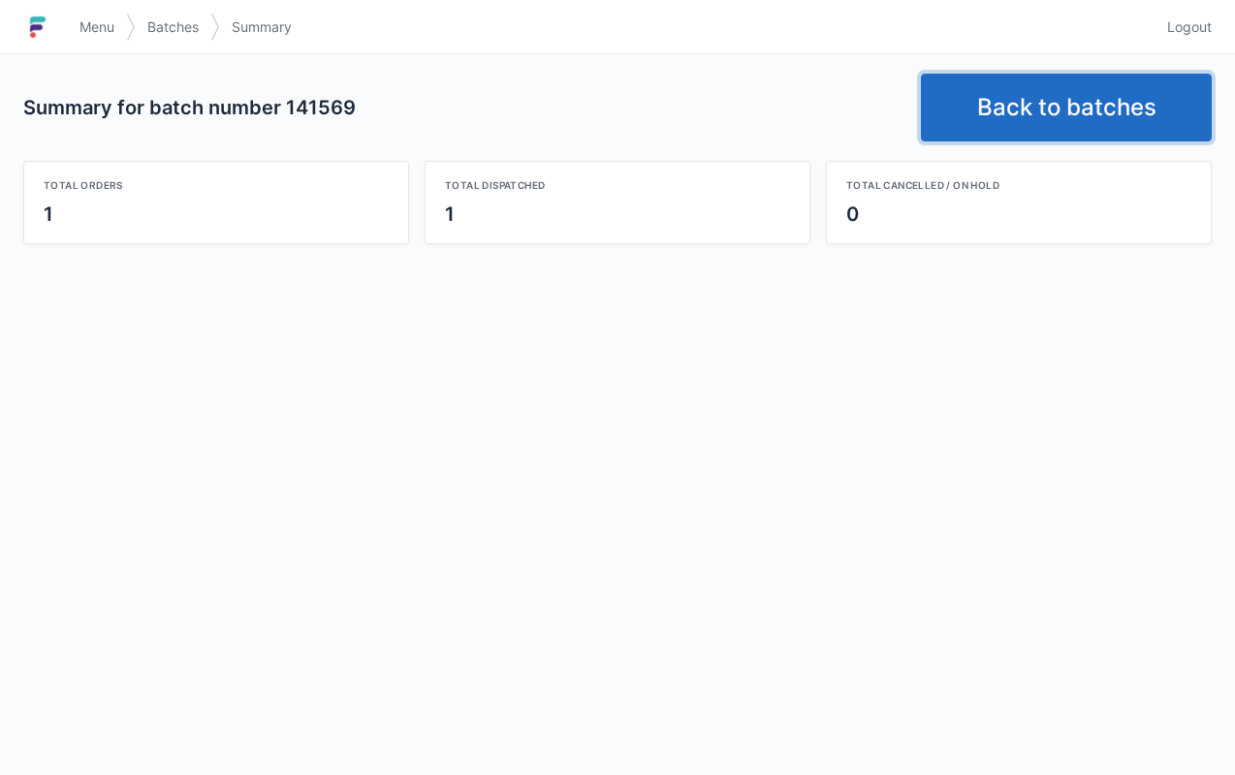
click at [1070, 128] on link "Back to batches" at bounding box center [1066, 108] width 291 height 68
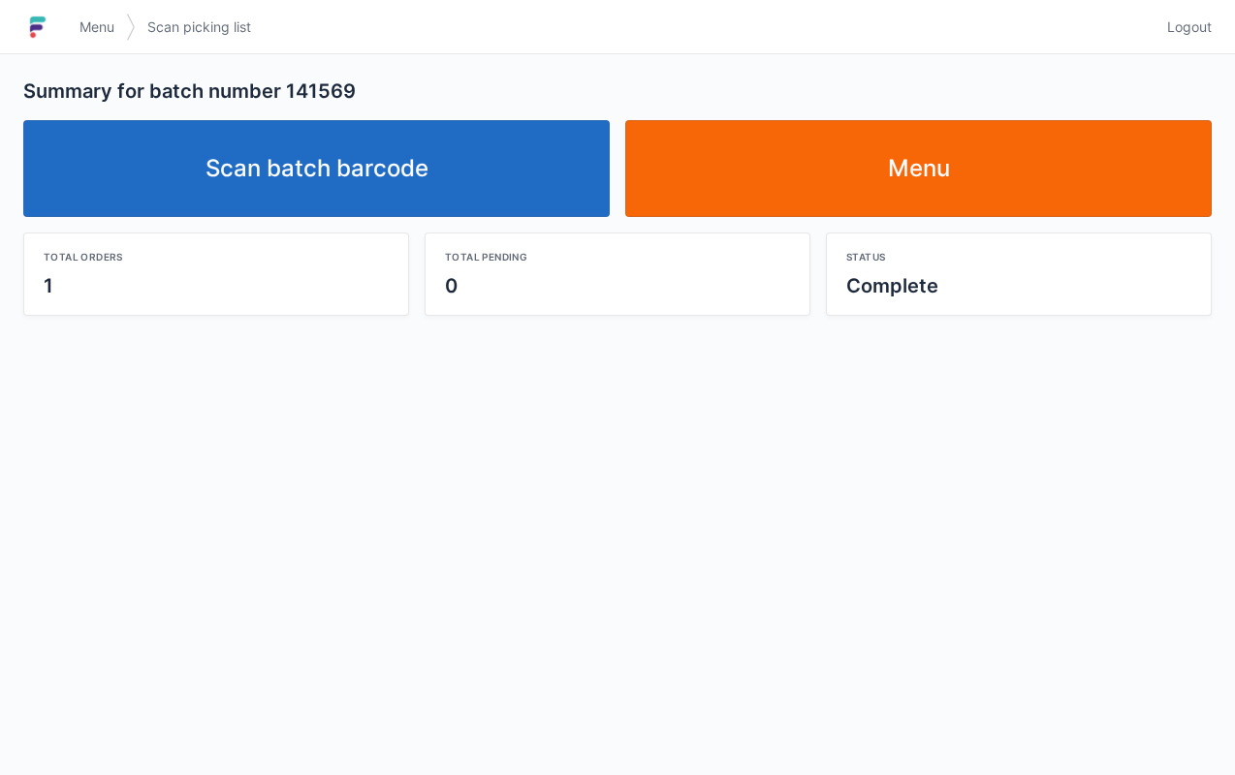
click at [459, 159] on link "Scan batch barcode" at bounding box center [316, 168] width 586 height 97
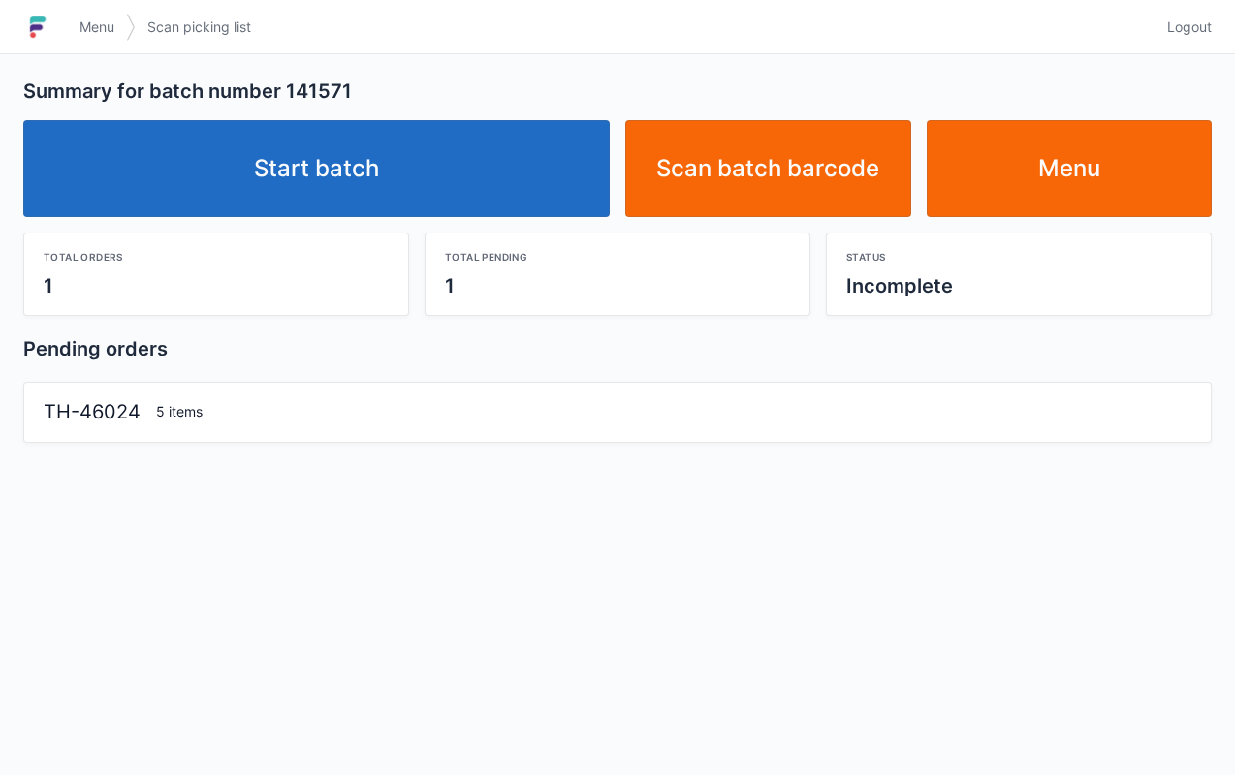
click at [448, 187] on link "Start batch" at bounding box center [316, 168] width 586 height 97
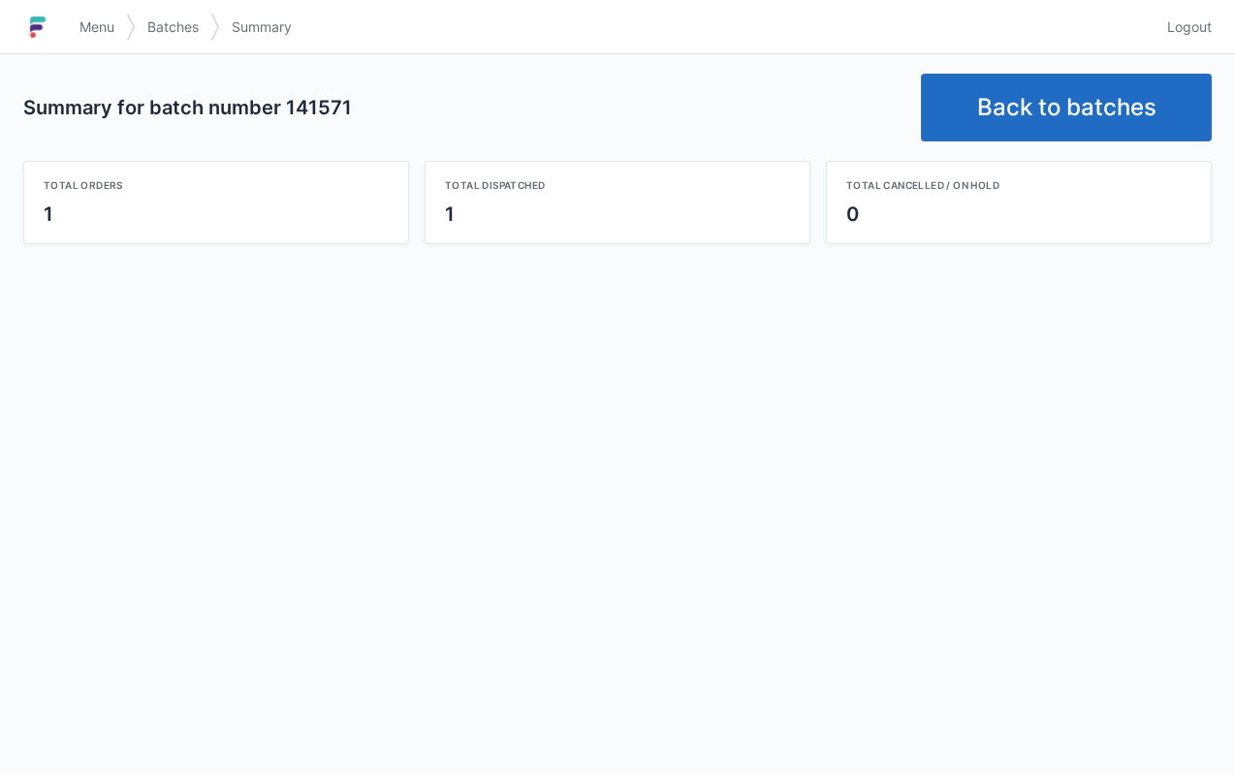
click at [1037, 128] on link "Back to batches" at bounding box center [1066, 108] width 291 height 68
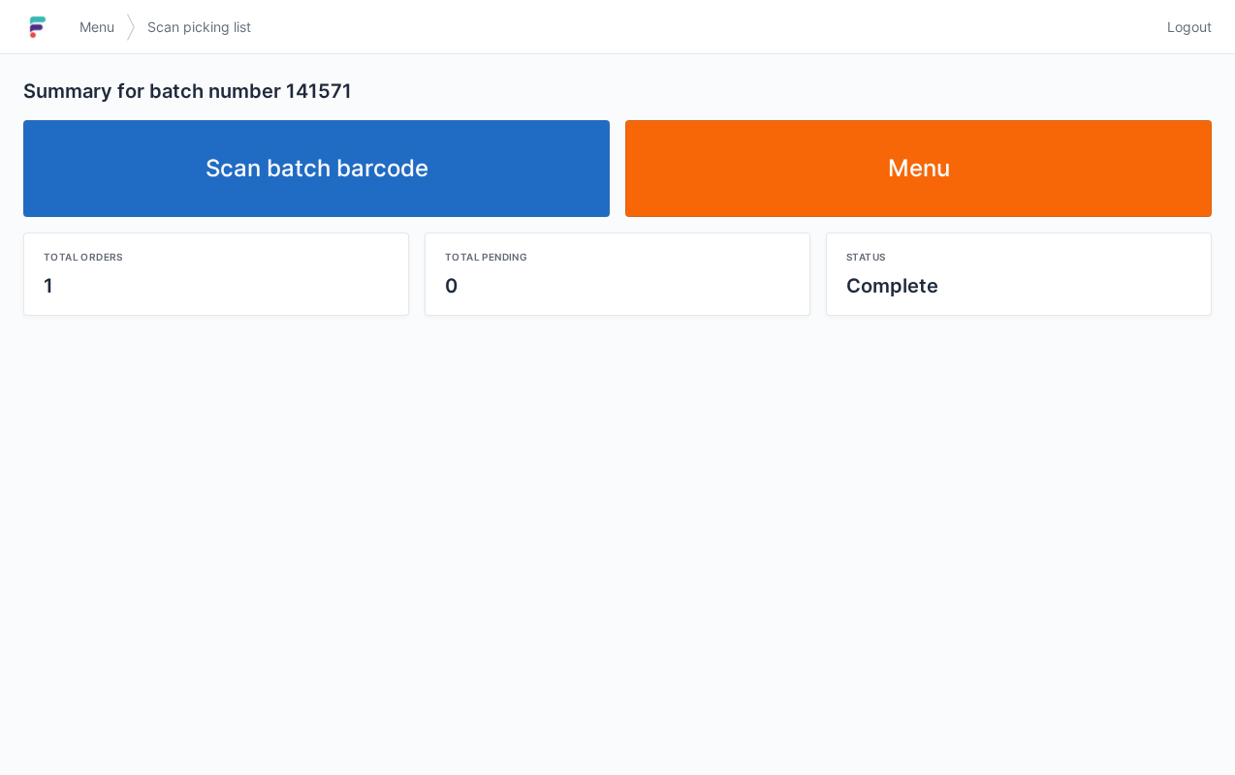
click at [457, 177] on link "Scan batch barcode" at bounding box center [316, 168] width 586 height 97
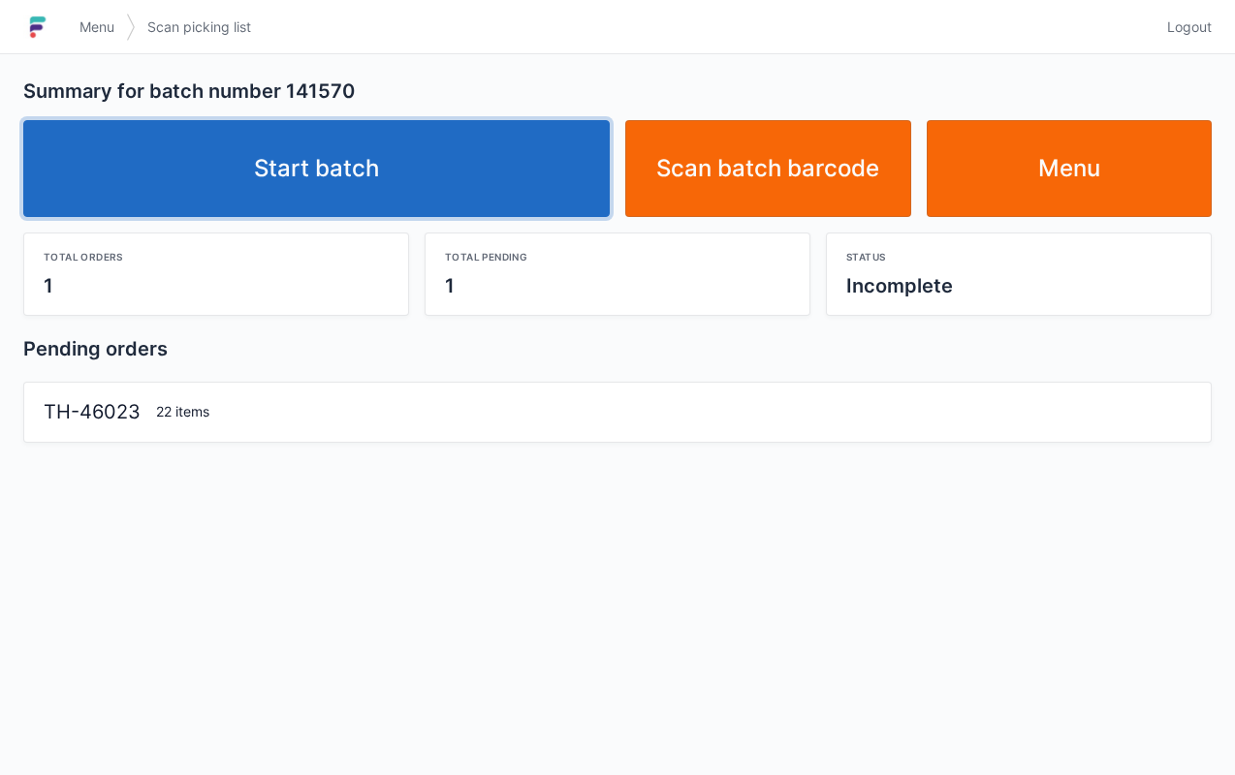
click at [457, 180] on link "Start batch" at bounding box center [316, 168] width 586 height 97
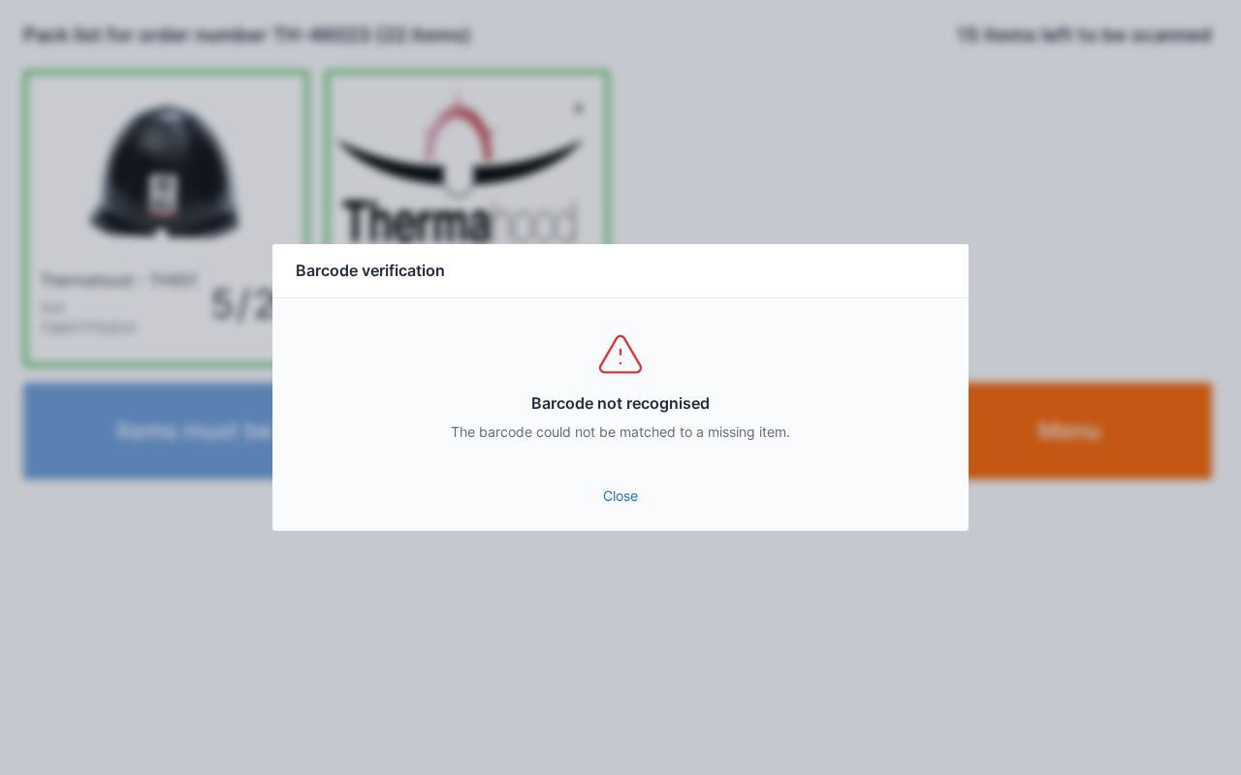
click at [603, 508] on link "Close" at bounding box center [620, 496] width 665 height 35
click at [608, 502] on link "Close" at bounding box center [620, 496] width 665 height 35
click at [629, 479] on link "Close" at bounding box center [620, 496] width 665 height 35
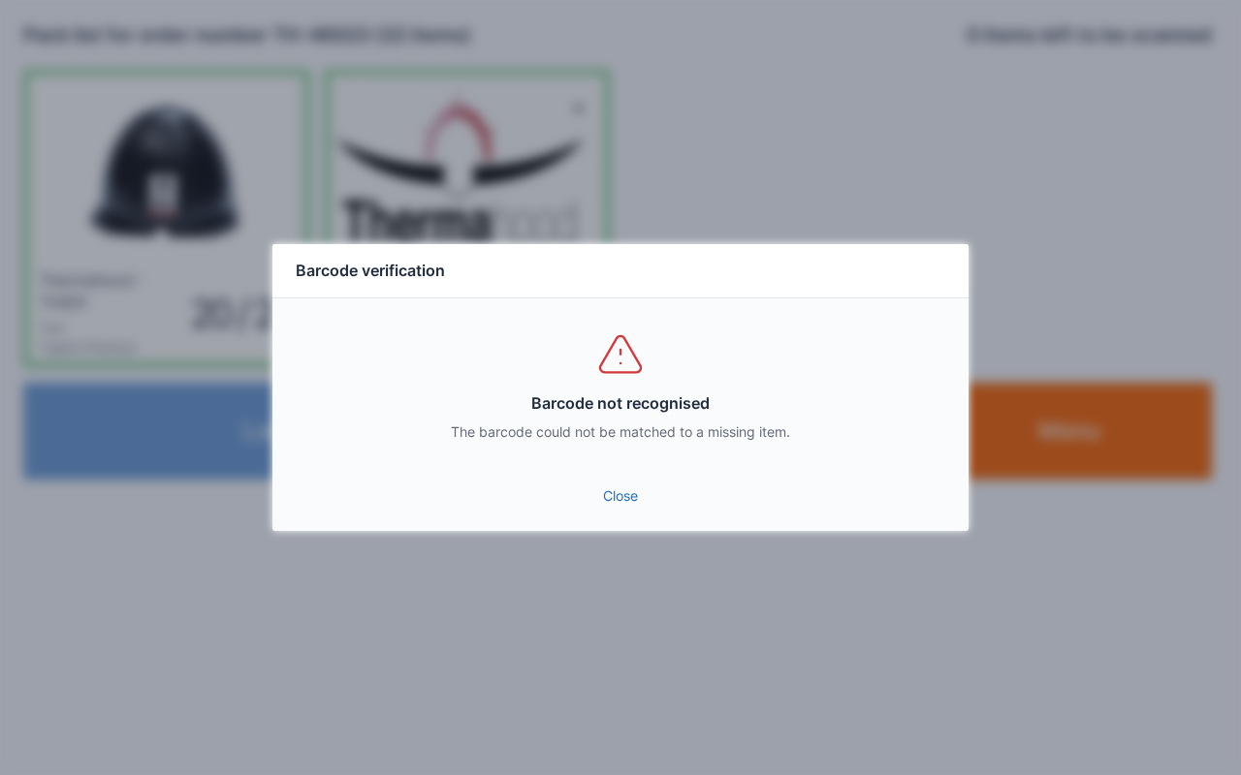
click at [639, 495] on link "Close" at bounding box center [620, 496] width 665 height 35
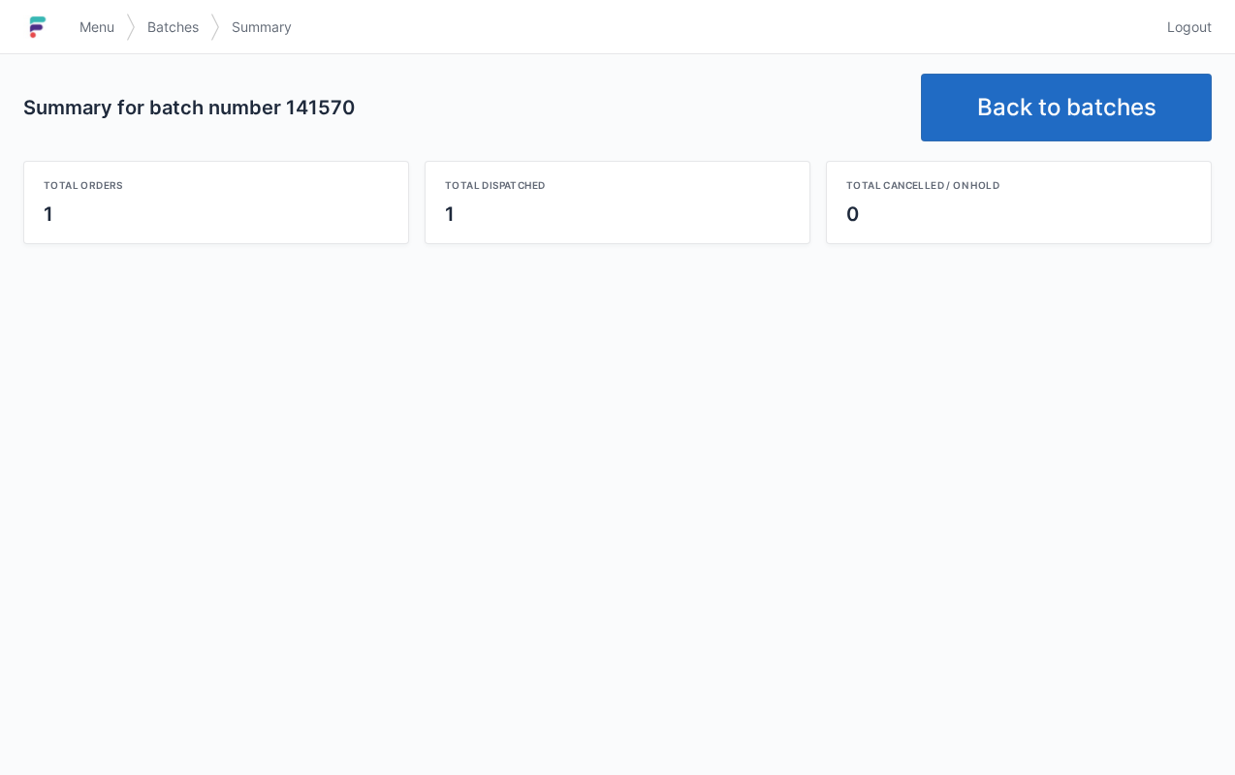
click at [989, 123] on link "Back to batches" at bounding box center [1066, 108] width 291 height 68
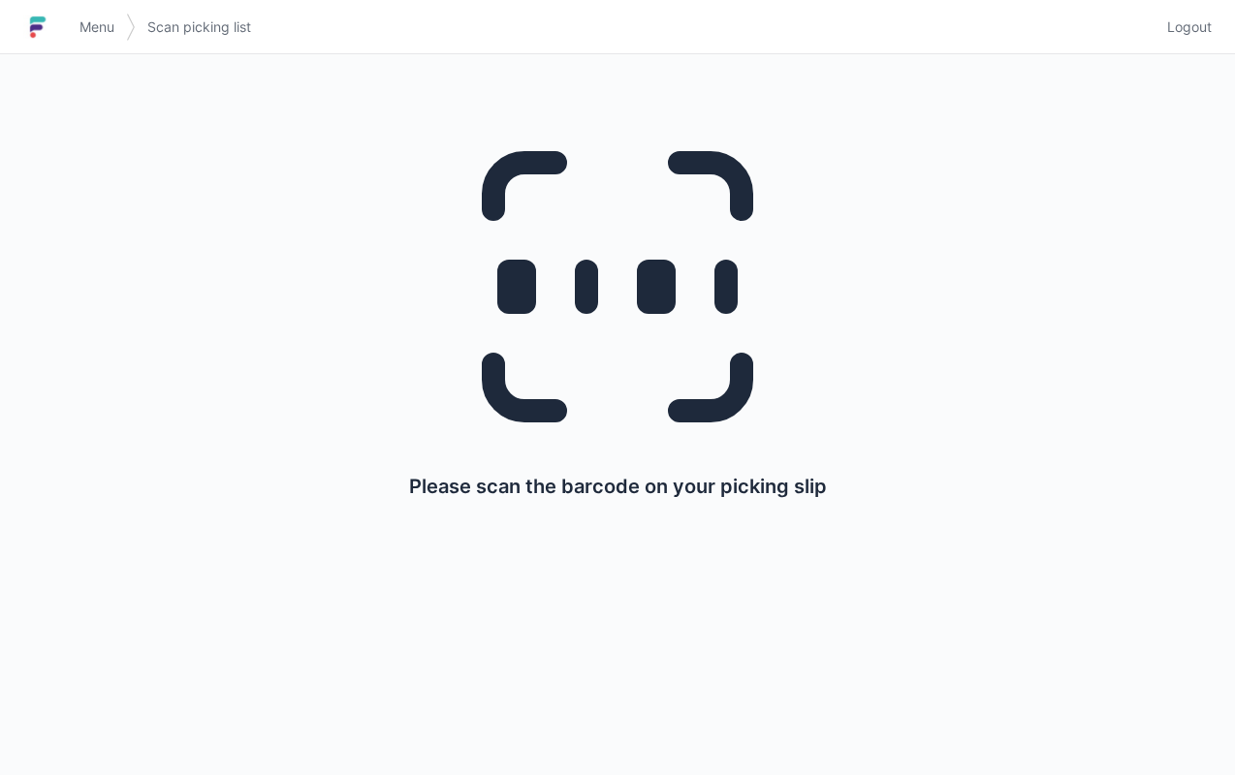
click at [102, 42] on link "Menu" at bounding box center [97, 27] width 58 height 35
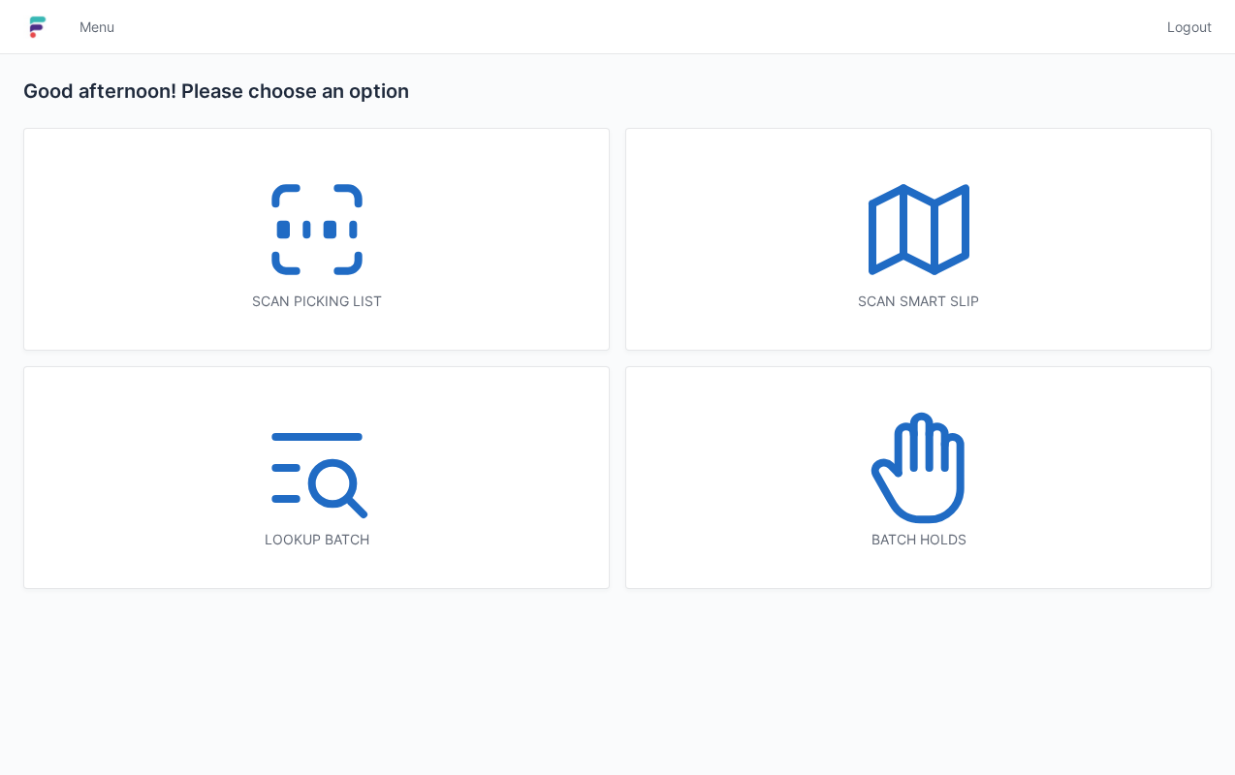
click at [900, 309] on div "Scan smart slip" at bounding box center [918, 301] width 507 height 19
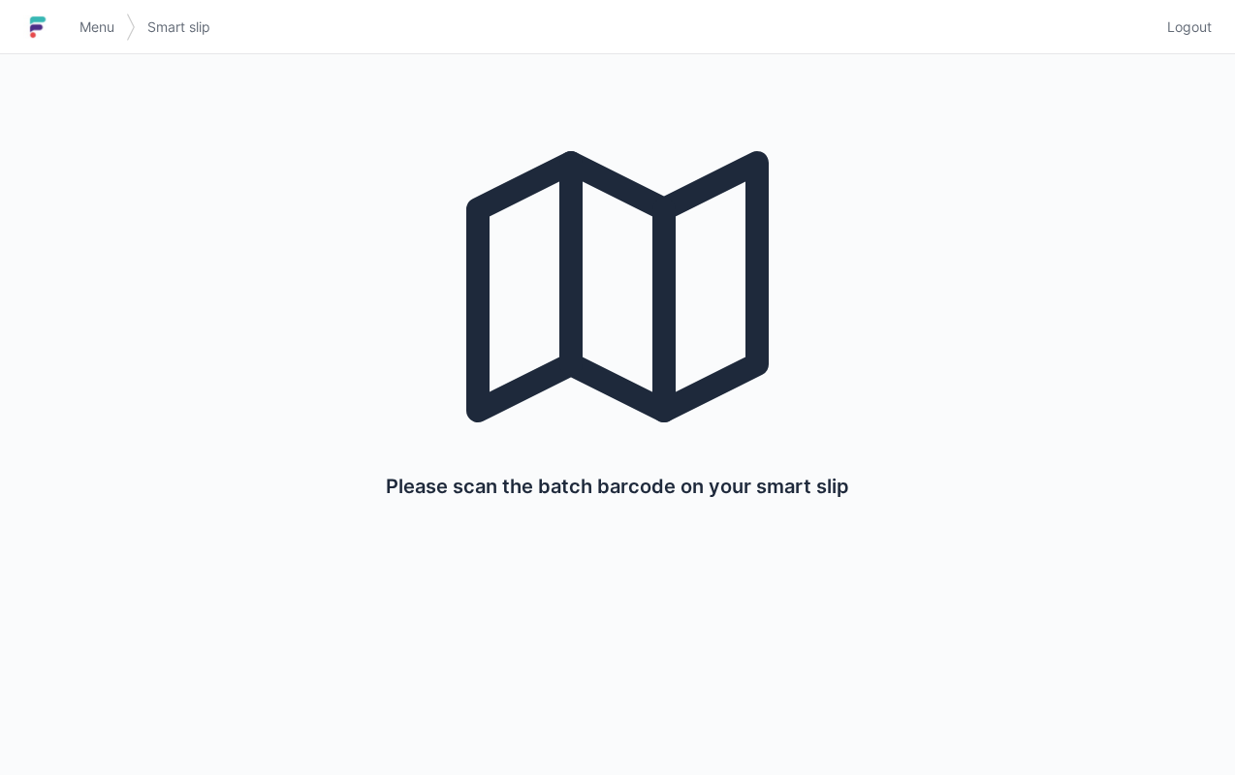
click at [97, 27] on span "Menu" at bounding box center [96, 26] width 35 height 19
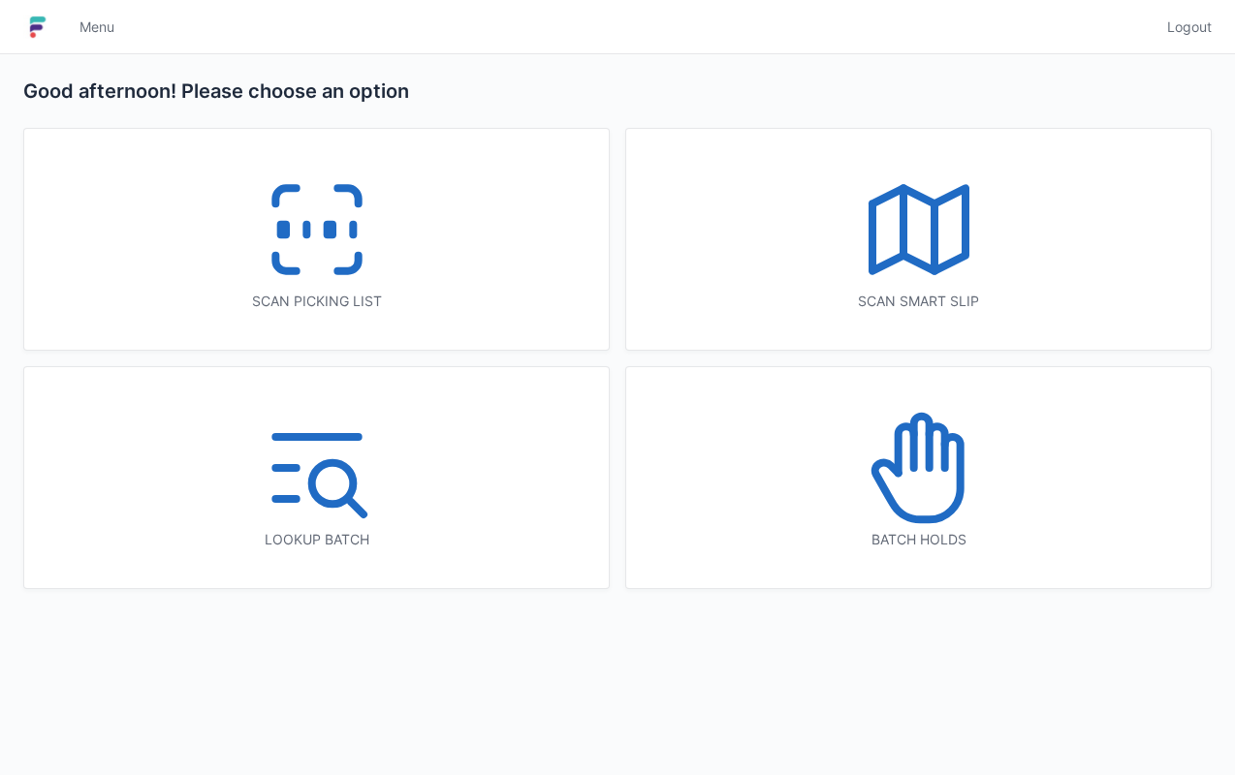
click at [790, 273] on div "Scan smart slip" at bounding box center [918, 239] width 584 height 221
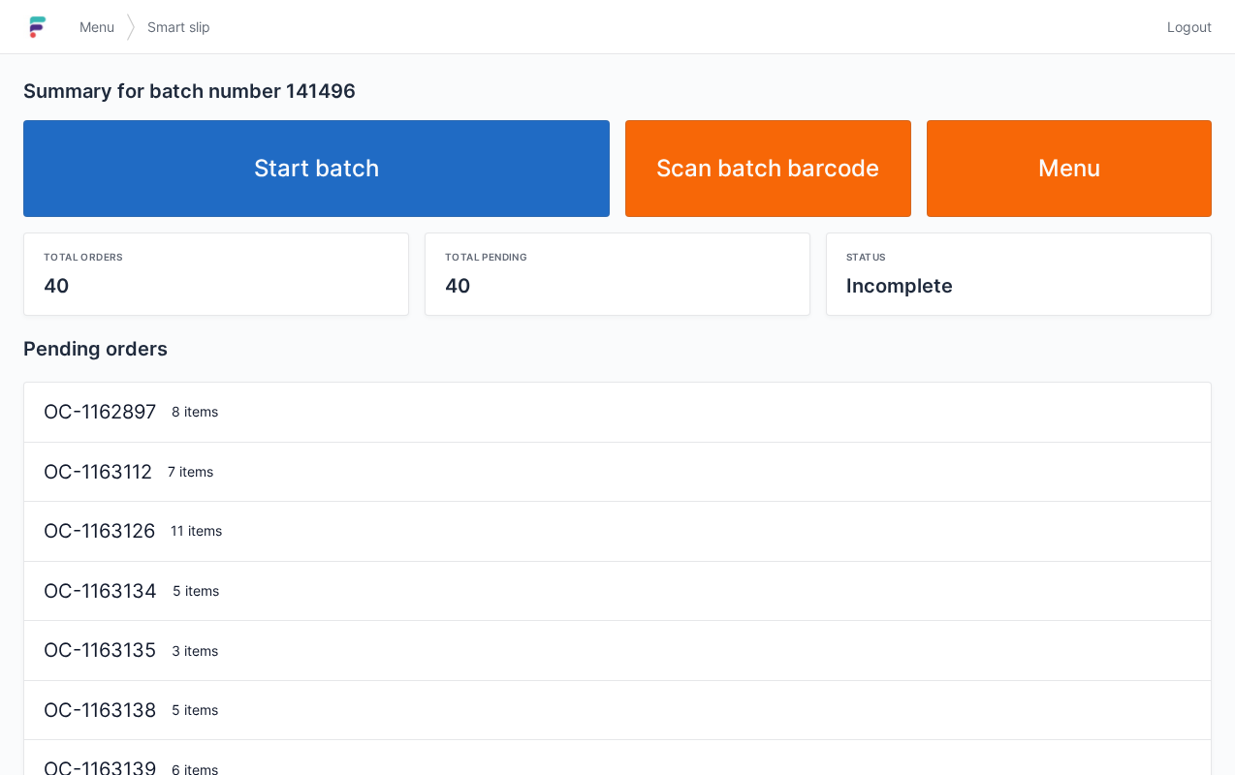
click at [423, 176] on link "Start batch" at bounding box center [316, 168] width 586 height 97
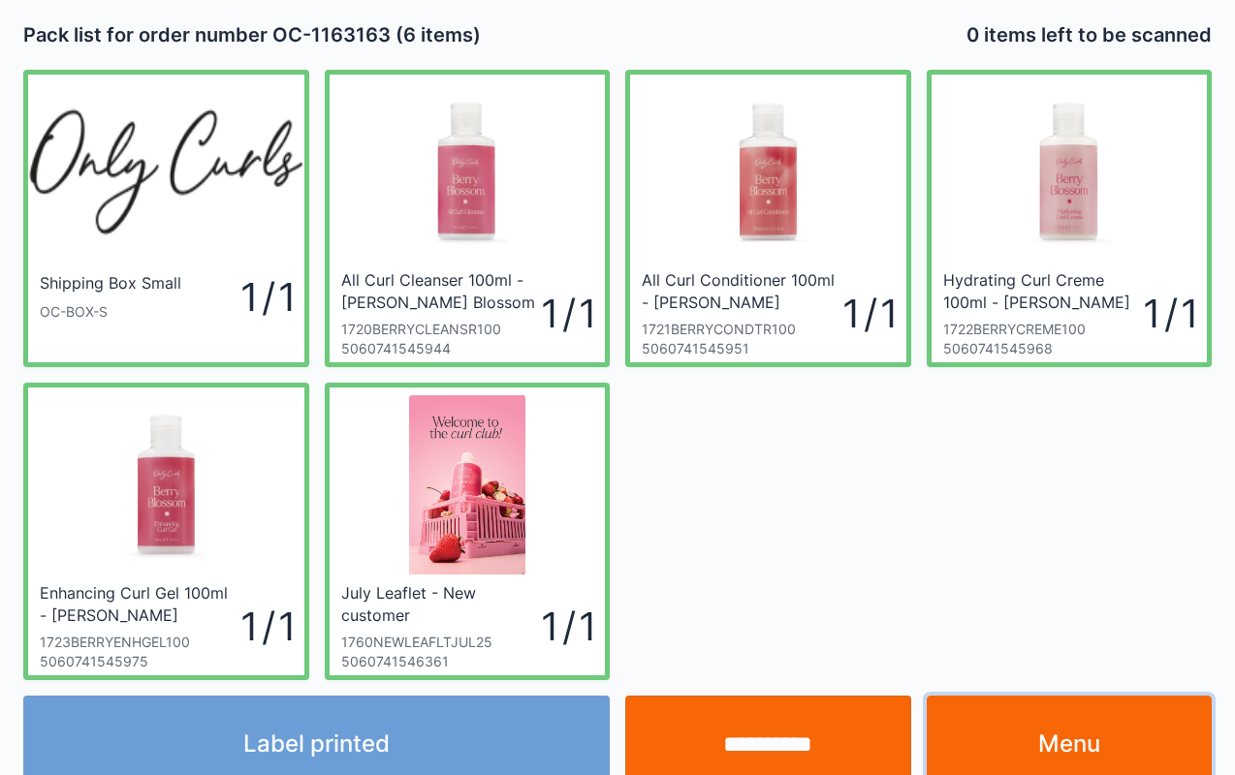
click at [1108, 758] on link "Menu" at bounding box center [1070, 744] width 286 height 97
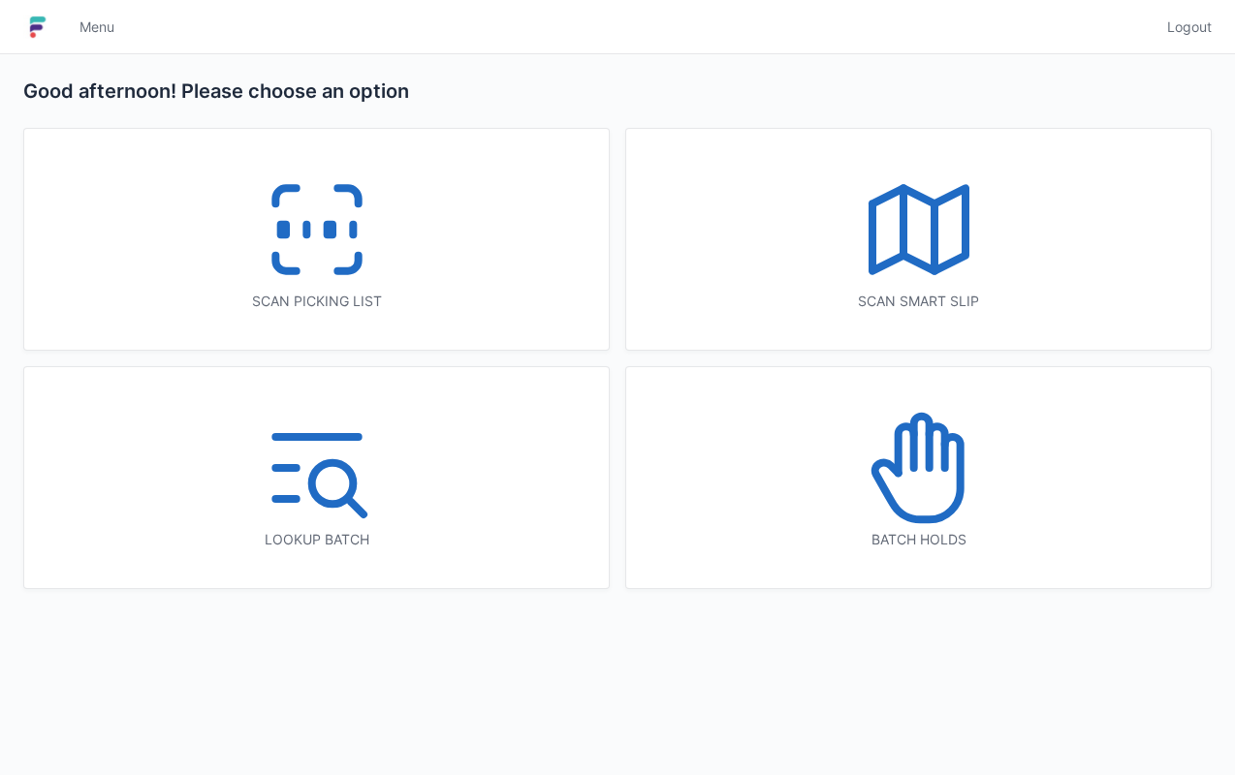
click at [464, 274] on div "Scan picking list" at bounding box center [316, 239] width 584 height 221
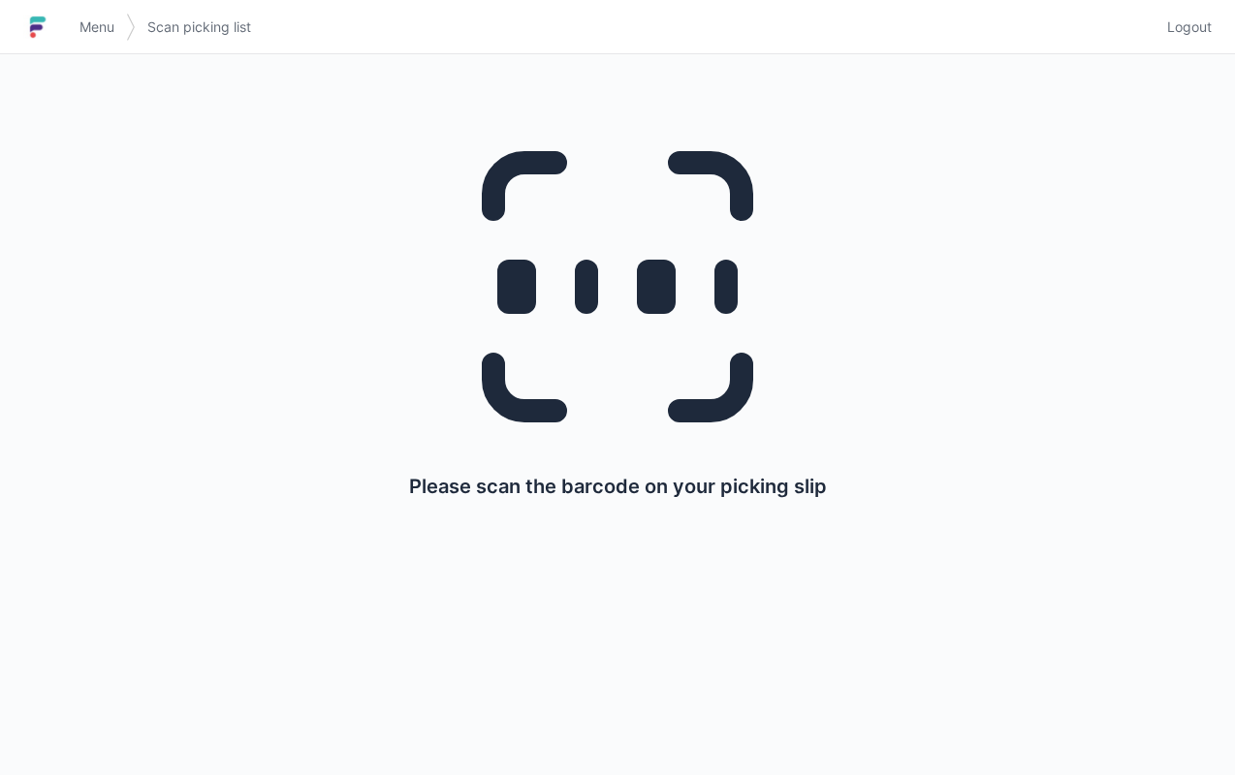
click at [105, 18] on span "Menu" at bounding box center [96, 26] width 35 height 19
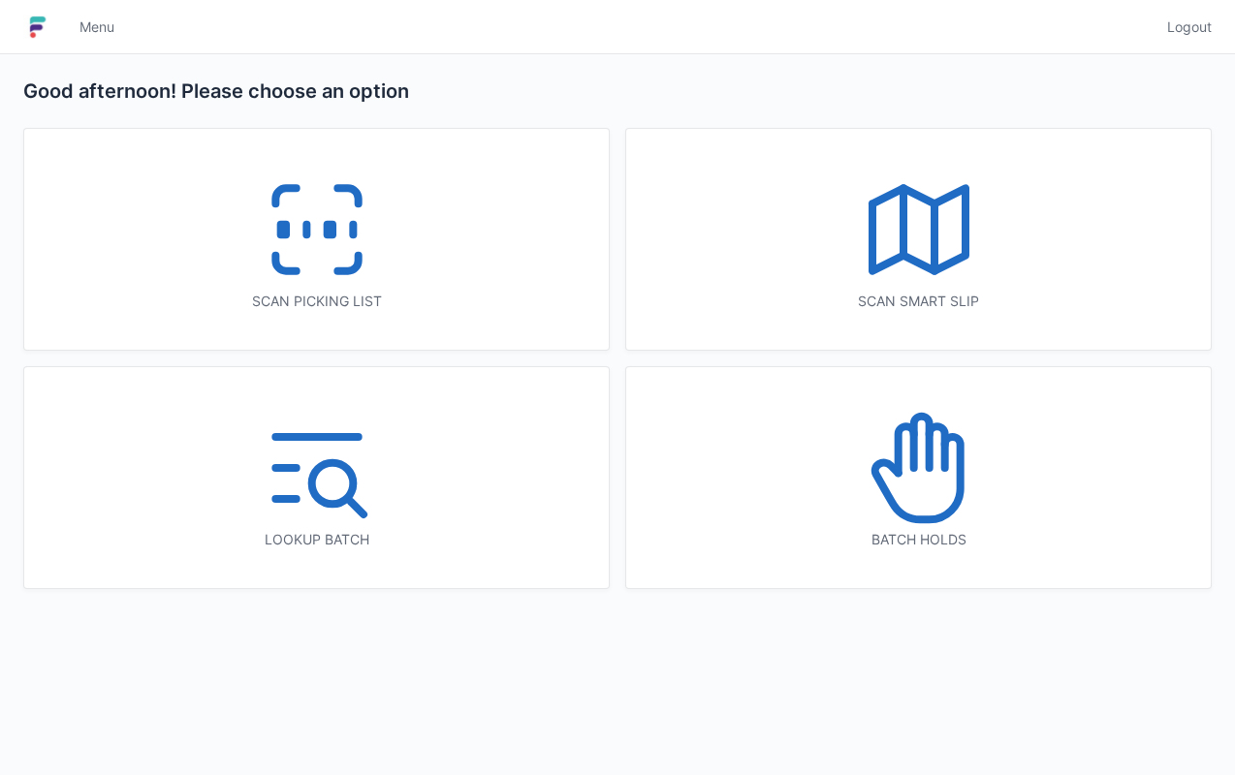
click at [902, 323] on div "Scan smart slip" at bounding box center [918, 239] width 584 height 221
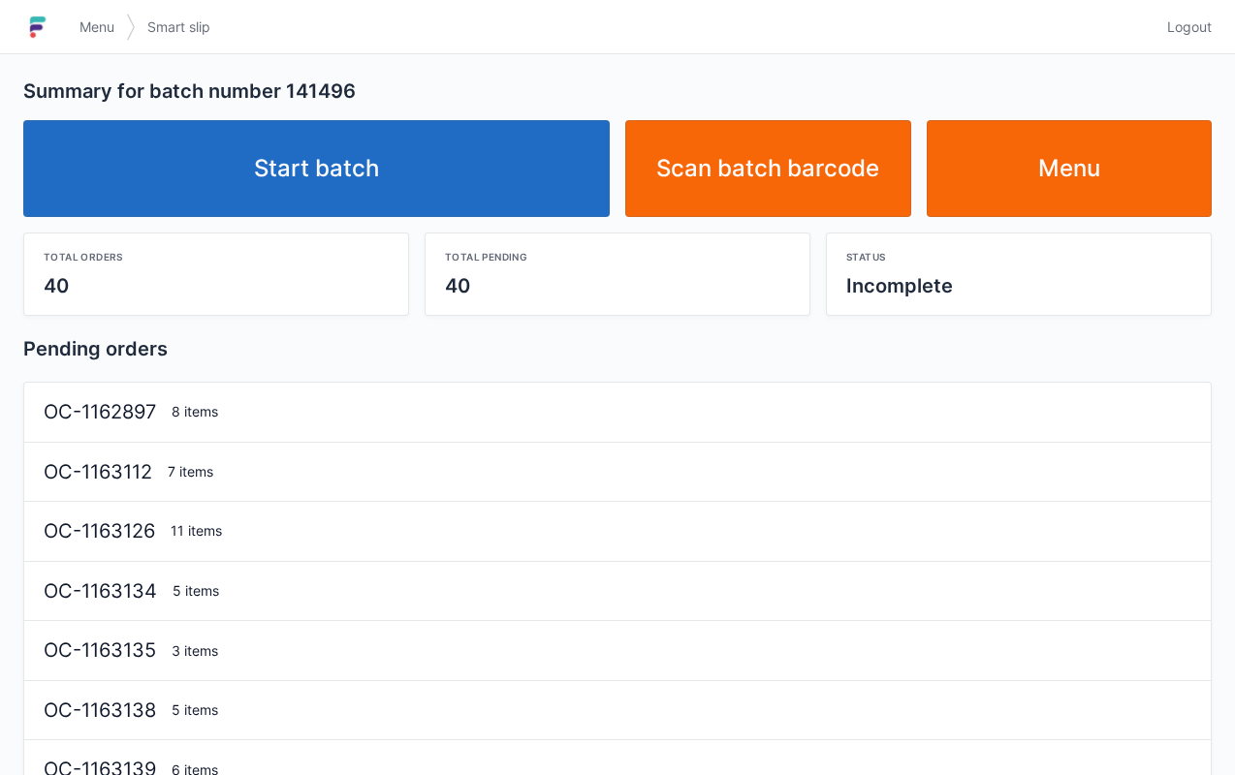
click at [484, 157] on link "Start batch" at bounding box center [316, 168] width 586 height 97
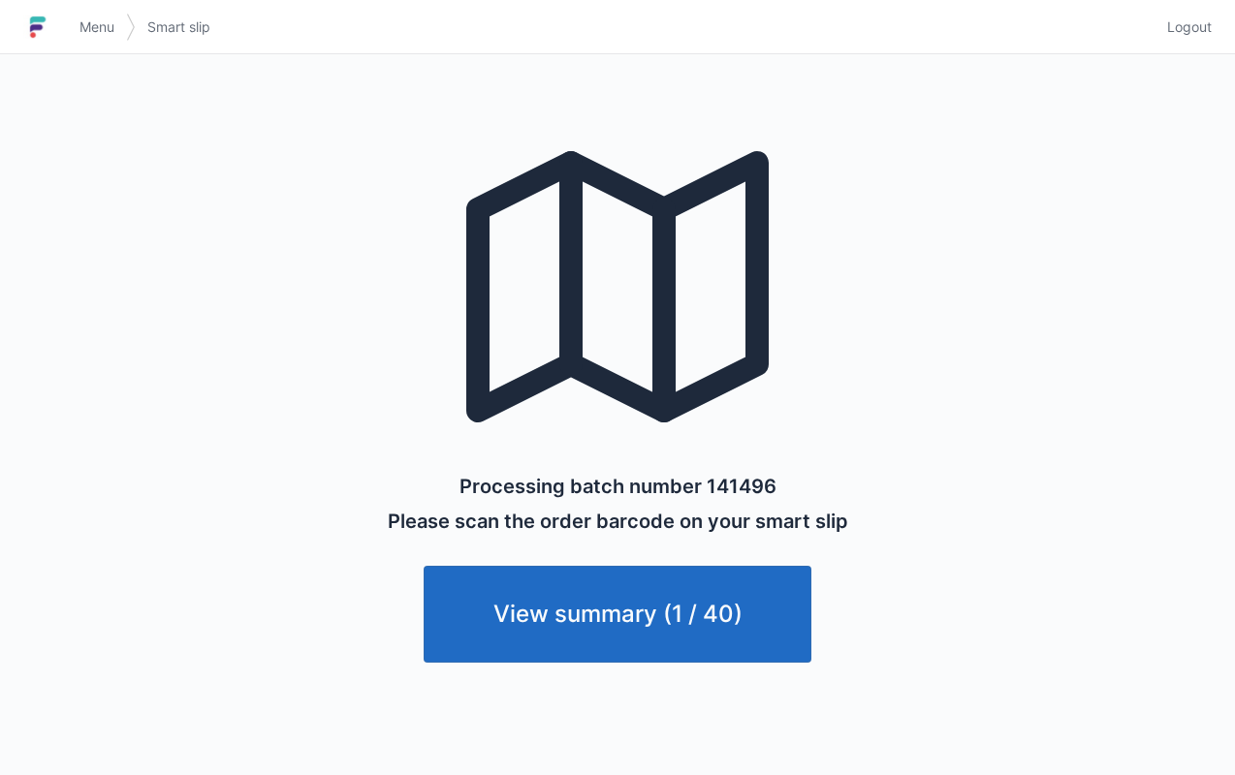
click at [75, 21] on link "Menu" at bounding box center [97, 27] width 58 height 35
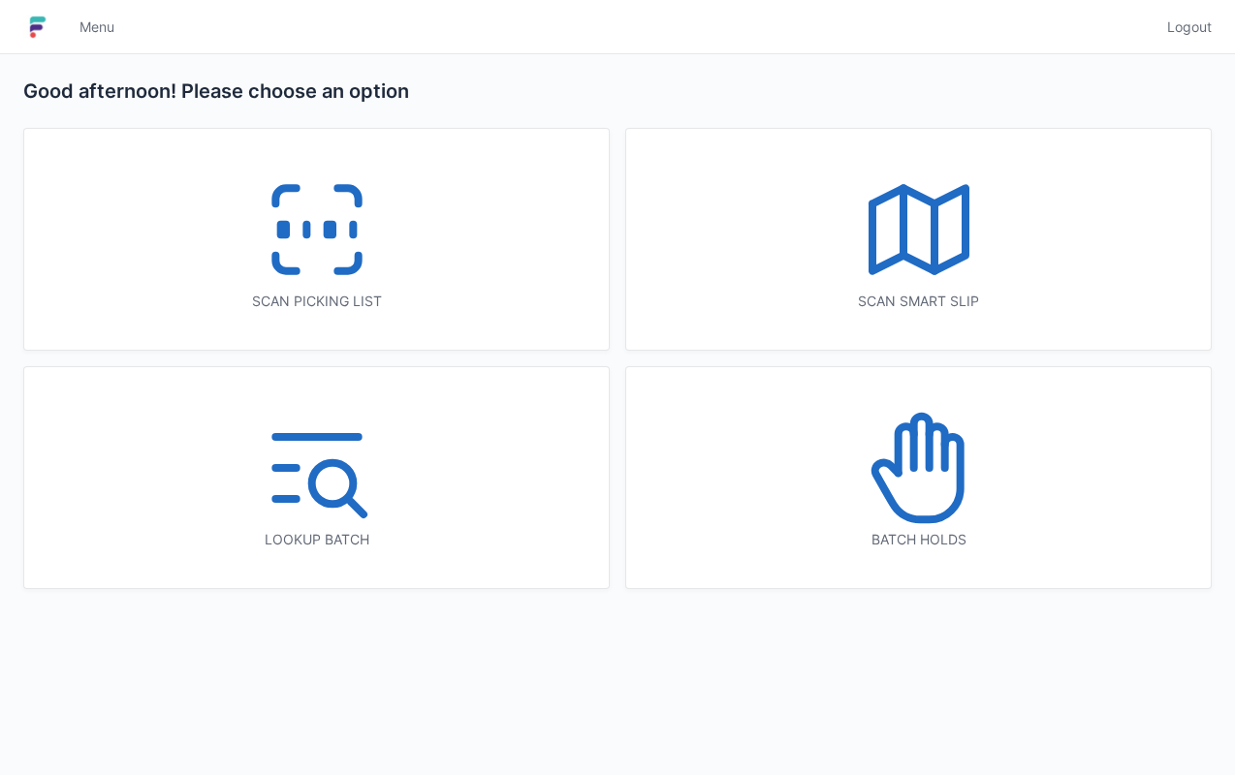
click at [857, 289] on icon at bounding box center [919, 230] width 124 height 124
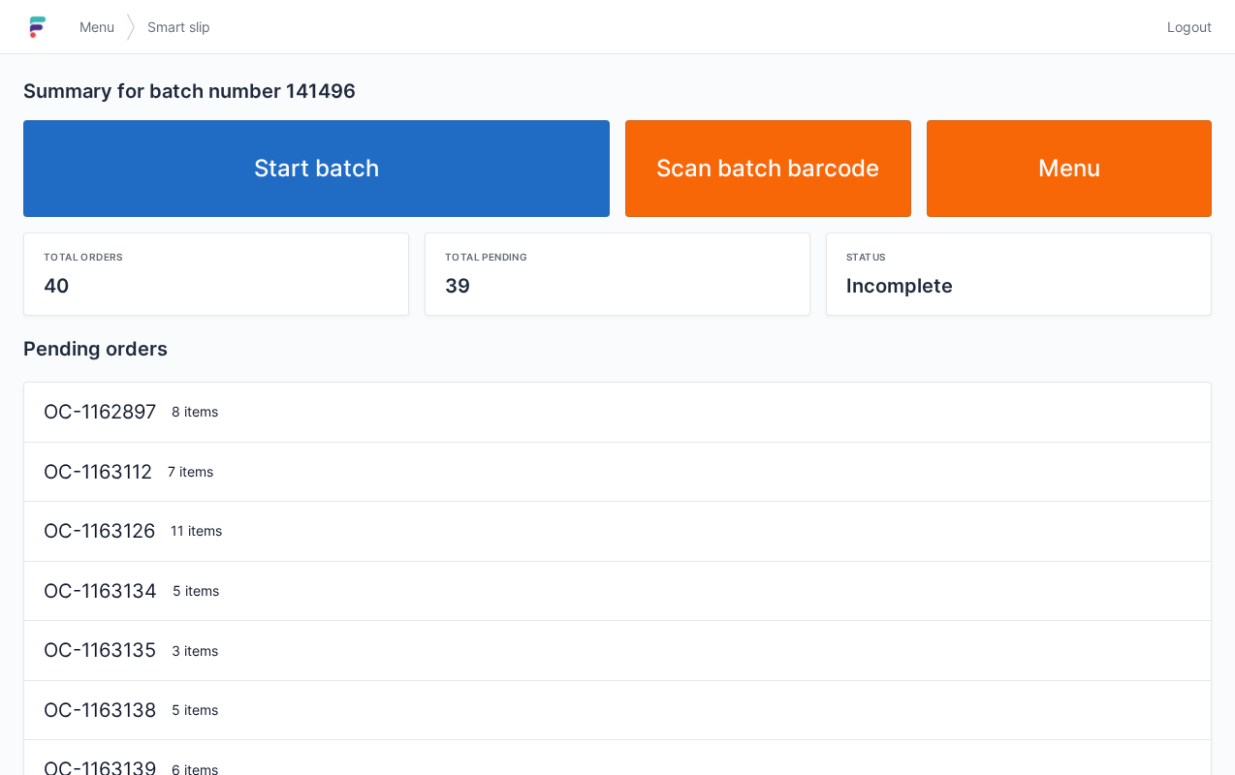
click at [335, 203] on link "Start batch" at bounding box center [316, 168] width 586 height 97
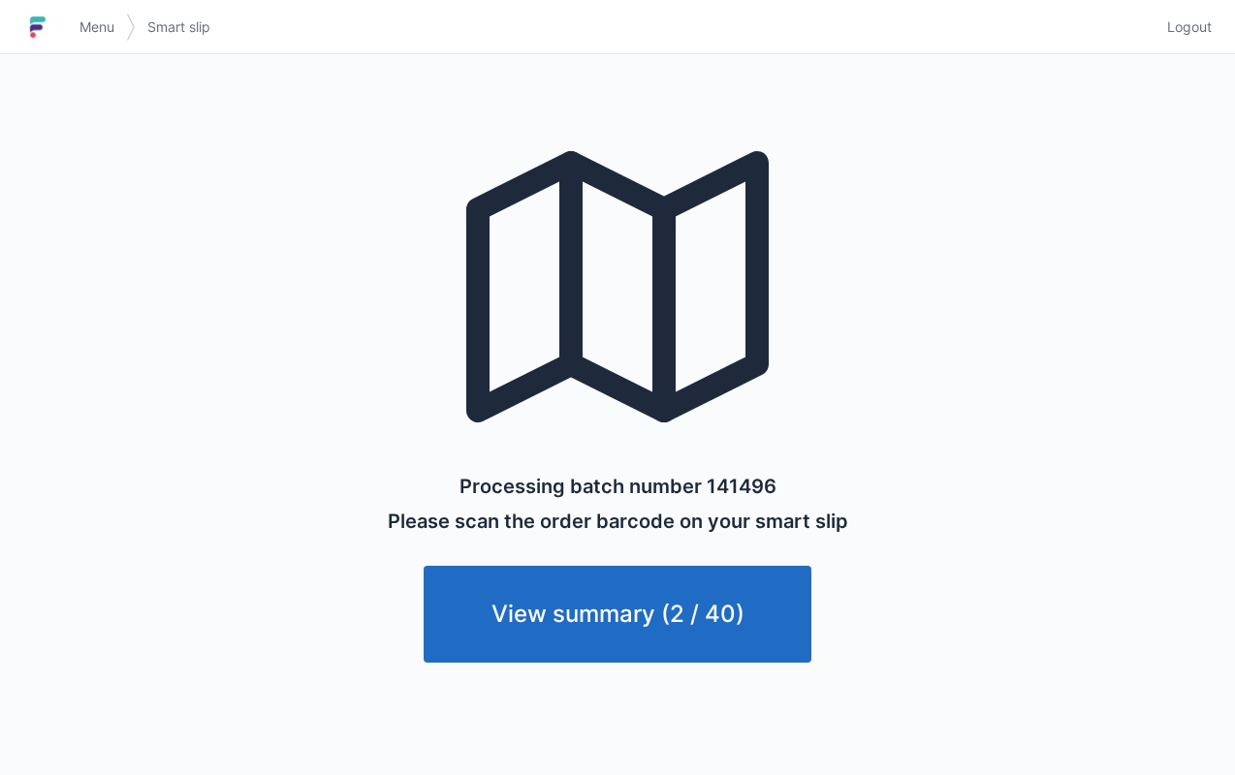
click at [616, 600] on link "View summary (2 / 40)" at bounding box center [618, 614] width 388 height 97
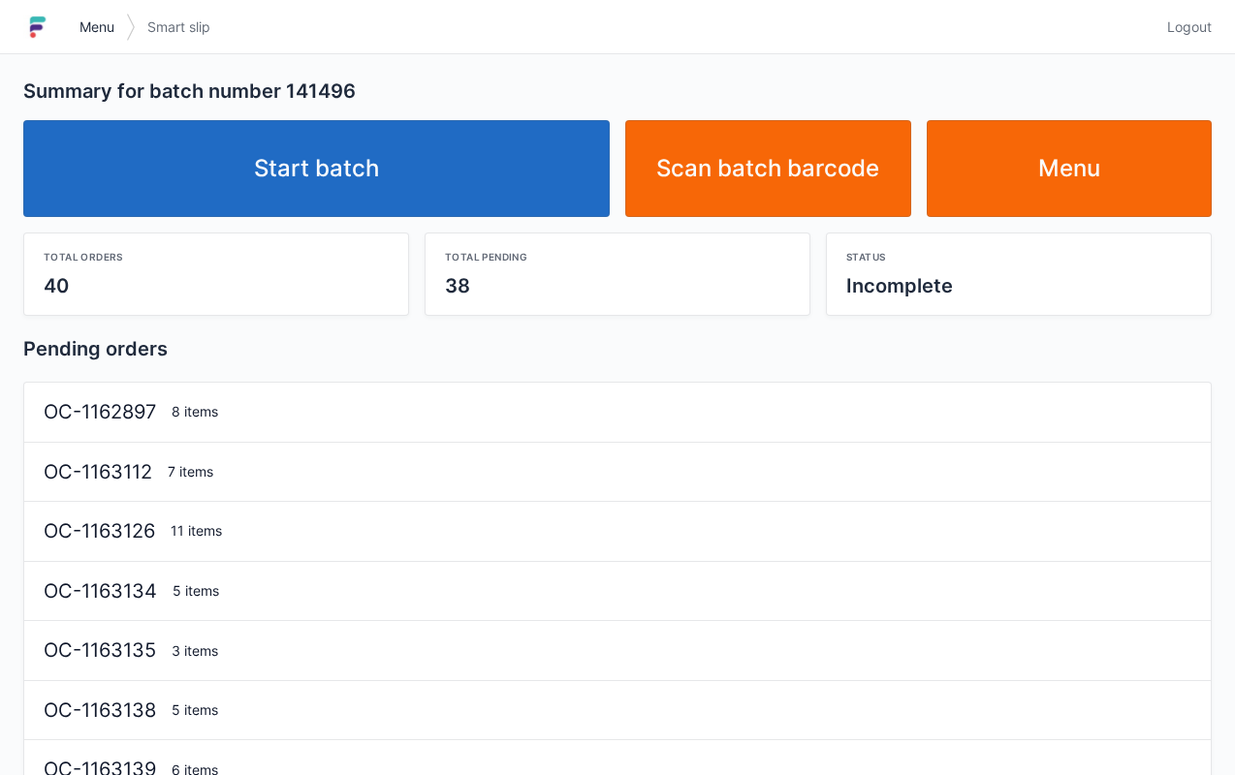
click at [81, 44] on link "Menu" at bounding box center [97, 27] width 58 height 35
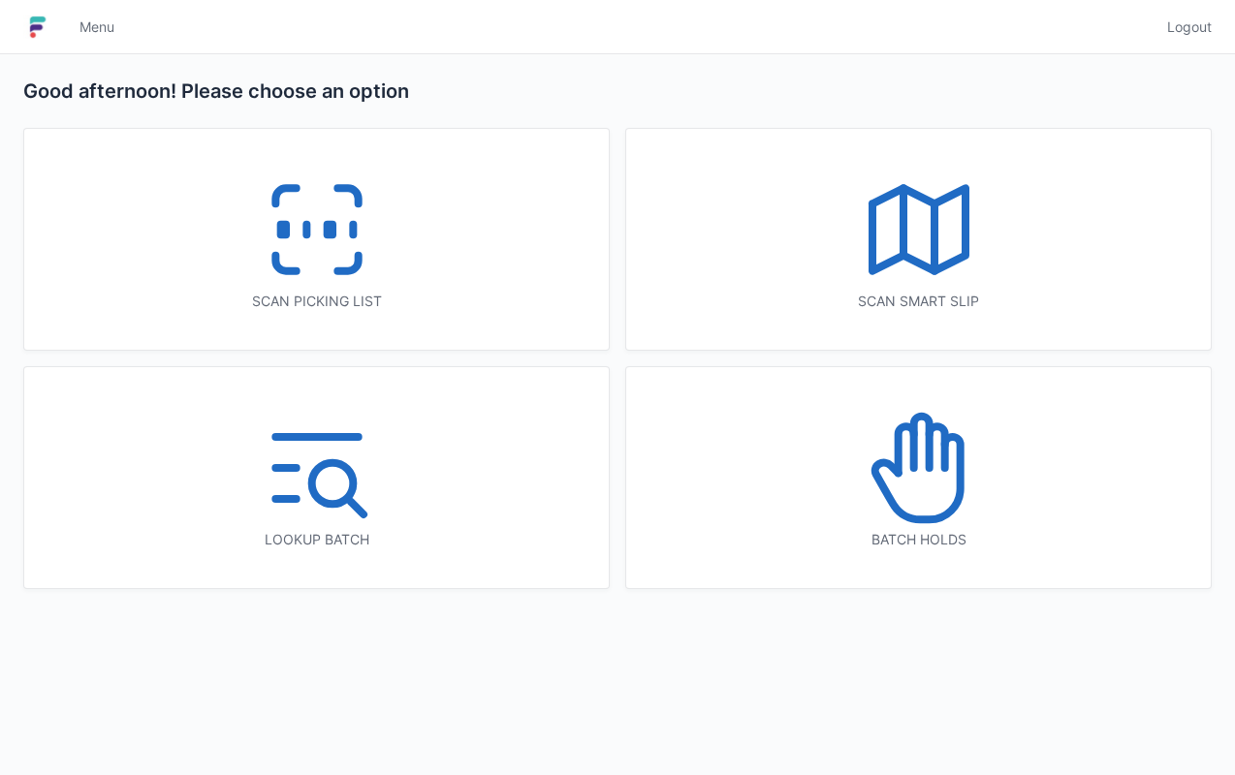
click at [331, 192] on icon at bounding box center [317, 230] width 124 height 124
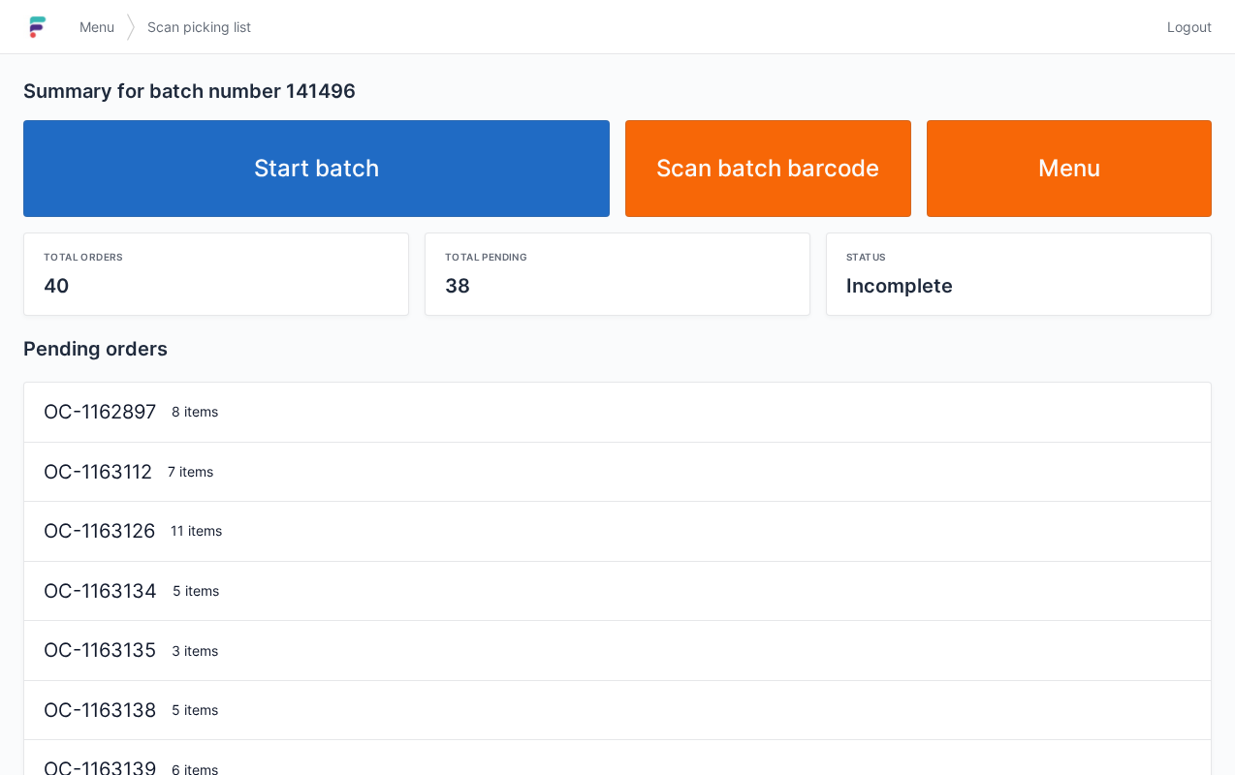
click at [466, 176] on link "Start batch" at bounding box center [316, 168] width 586 height 97
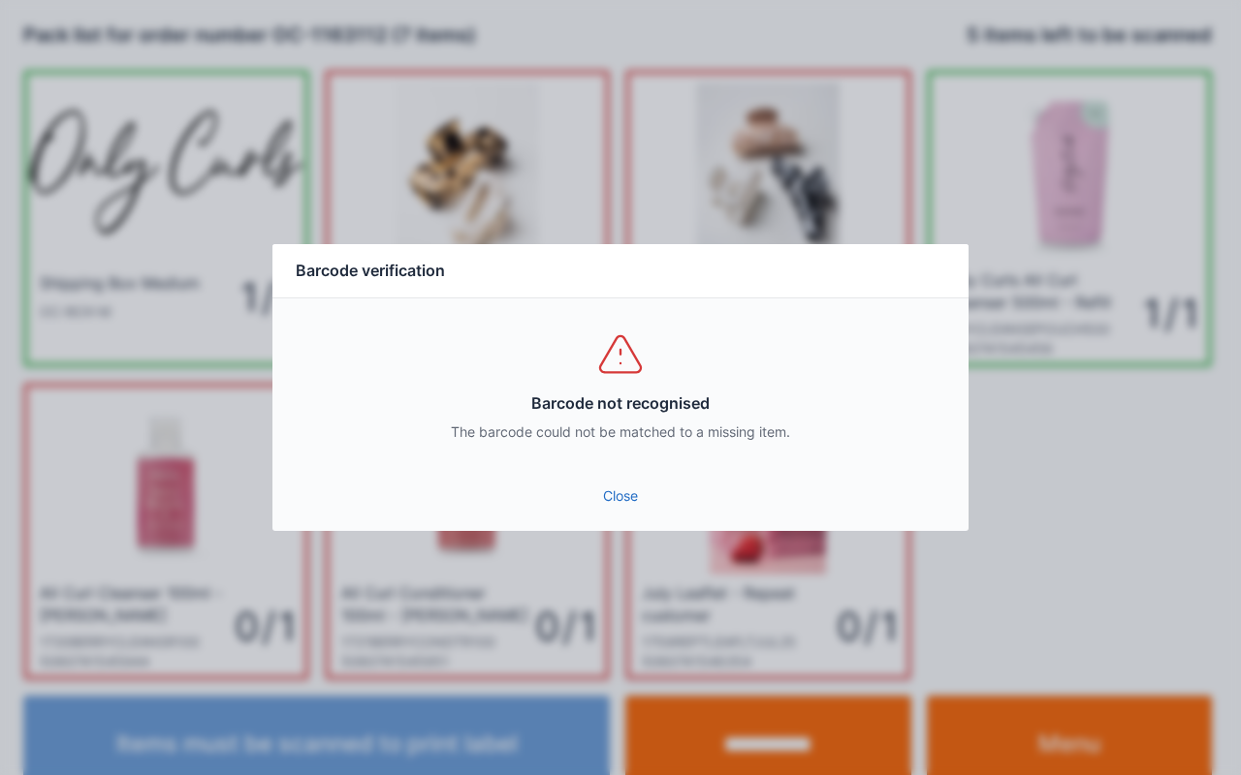
click at [634, 506] on link "Close" at bounding box center [620, 496] width 665 height 35
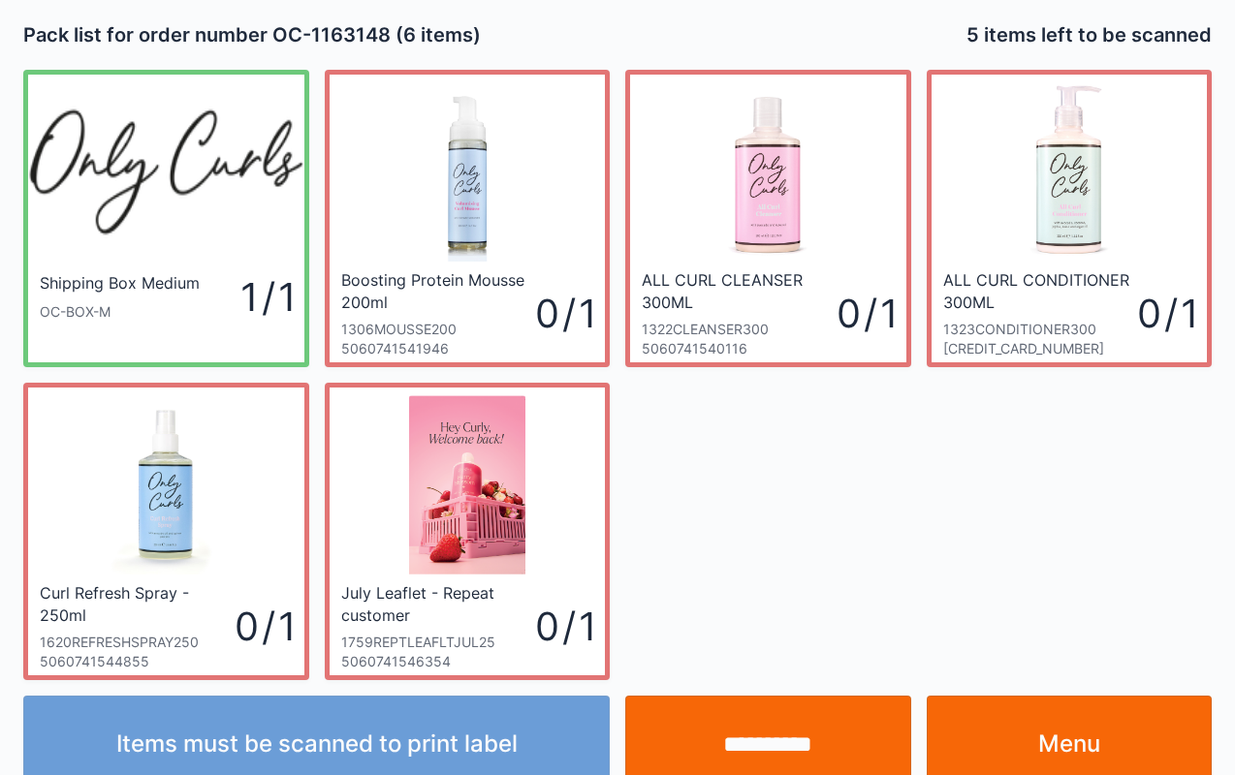
click at [1070, 742] on link "Menu" at bounding box center [1070, 744] width 286 height 97
